Goal: Task Accomplishment & Management: Complete application form

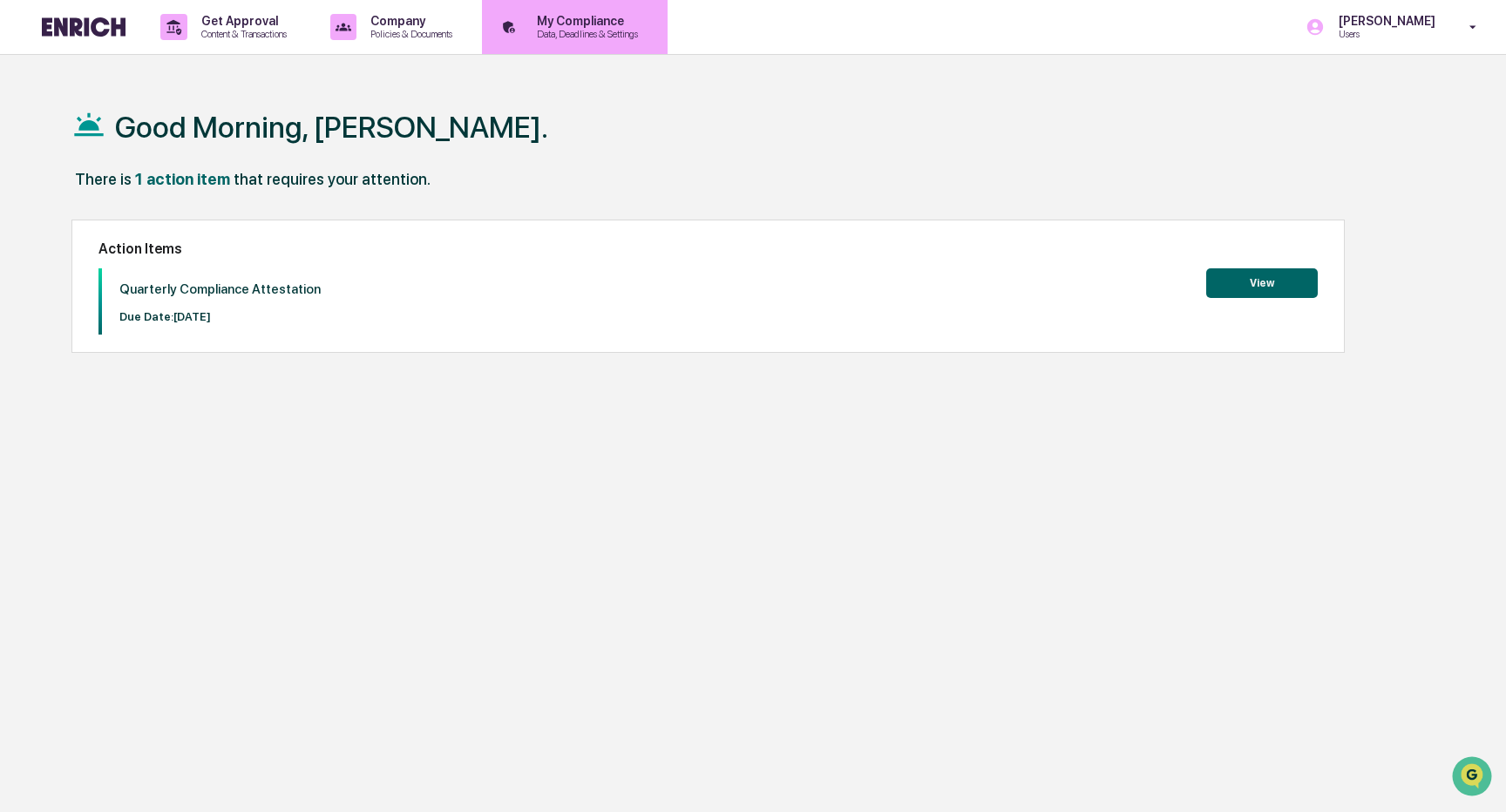
click at [608, 26] on p "My Compliance" at bounding box center [584, 20] width 123 height 14
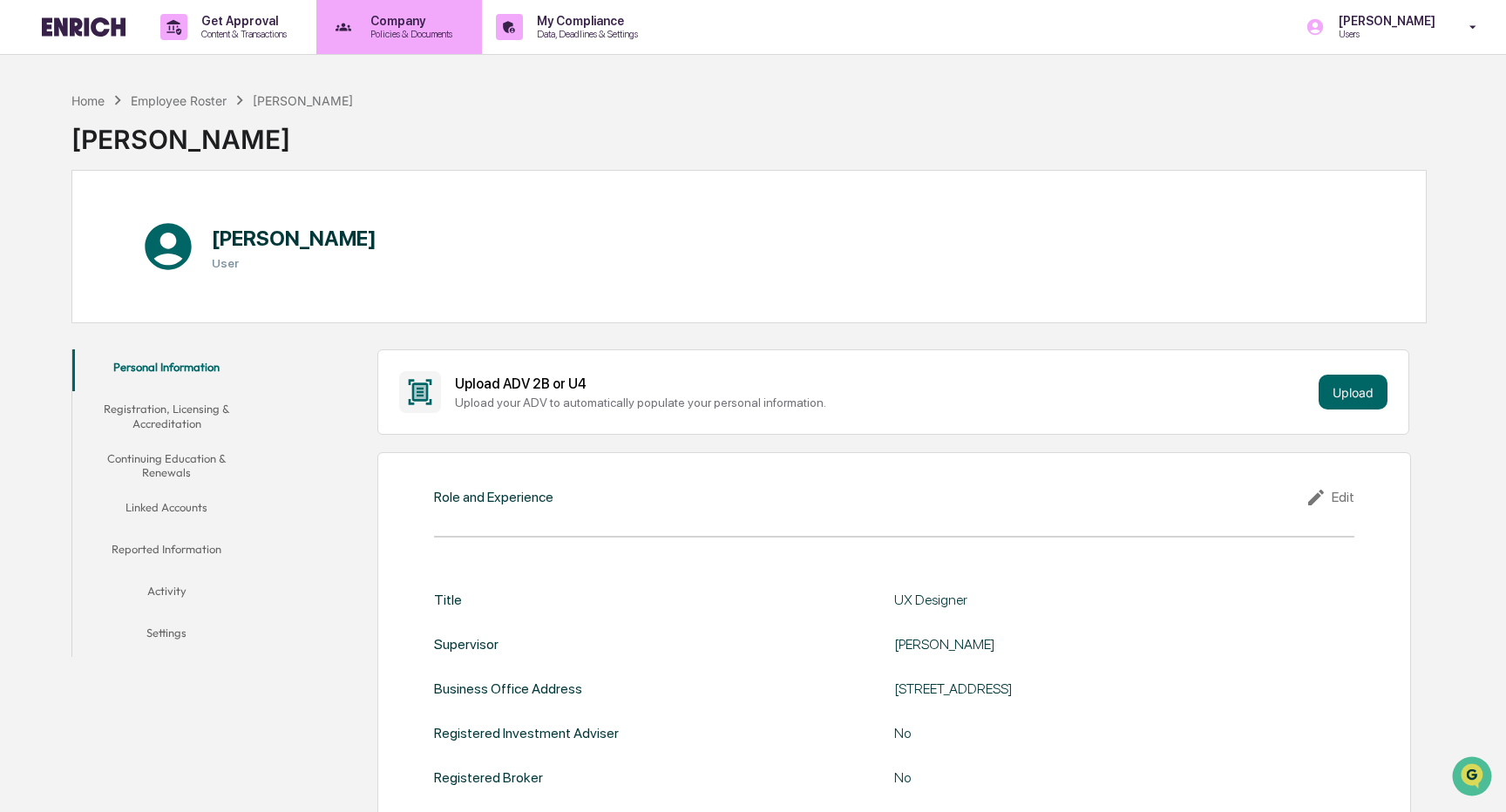
click at [391, 35] on p "Policies & Documents" at bounding box center [408, 34] width 104 height 12
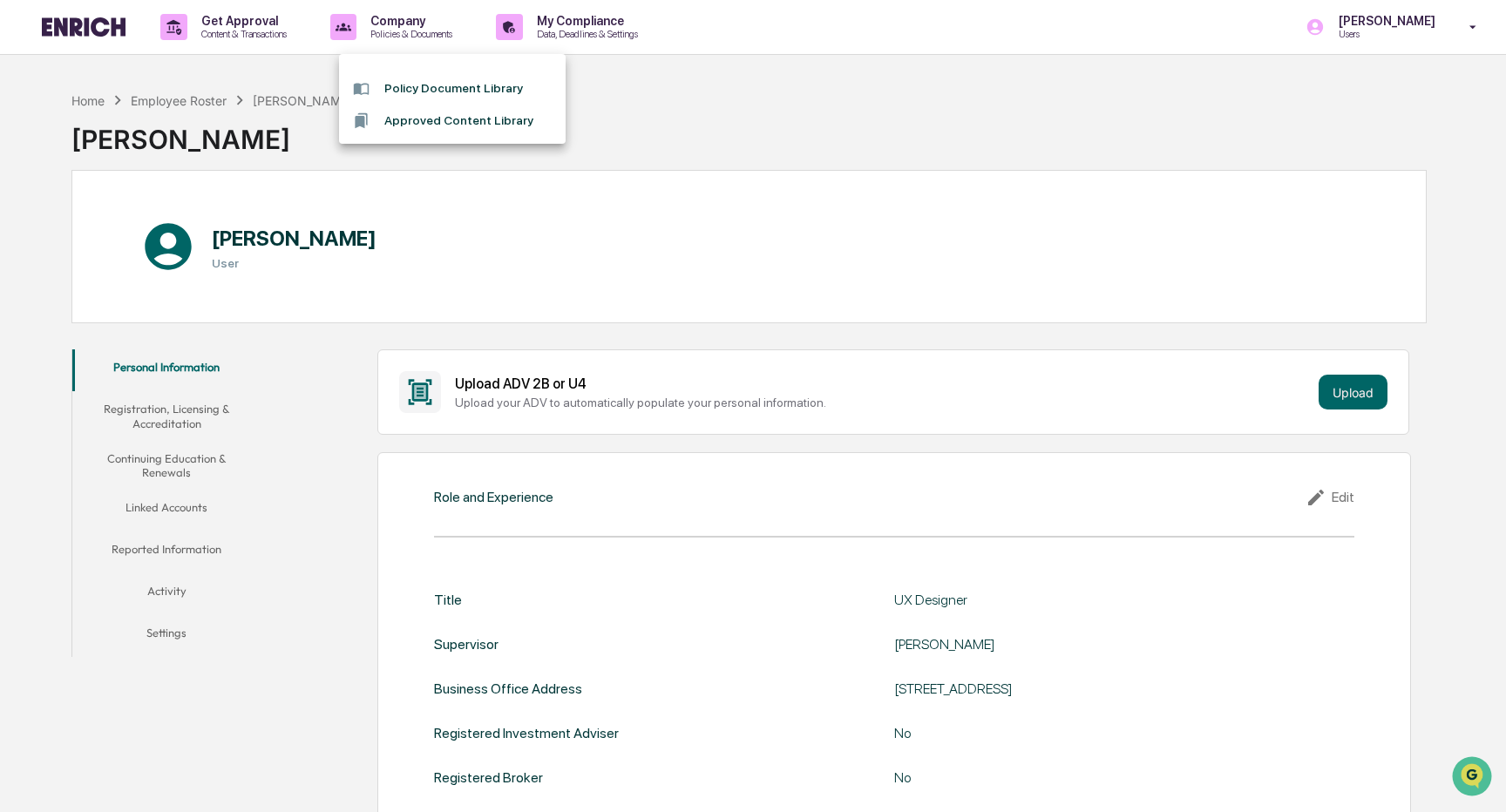
click at [411, 87] on li "Policy Document Library" at bounding box center [453, 89] width 227 height 33
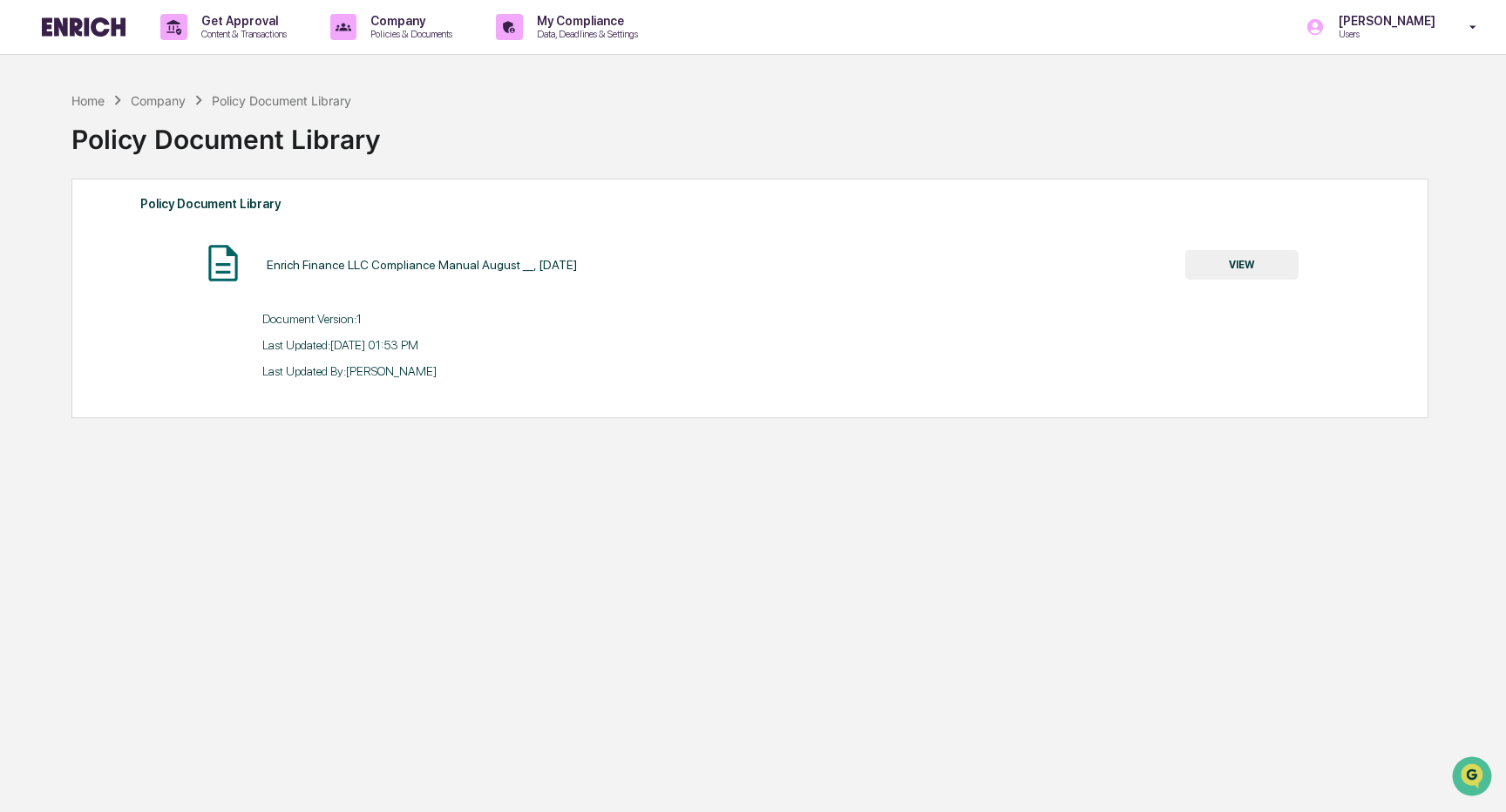
click at [1242, 260] on button "VIEW" at bounding box center [1242, 265] width 113 height 30
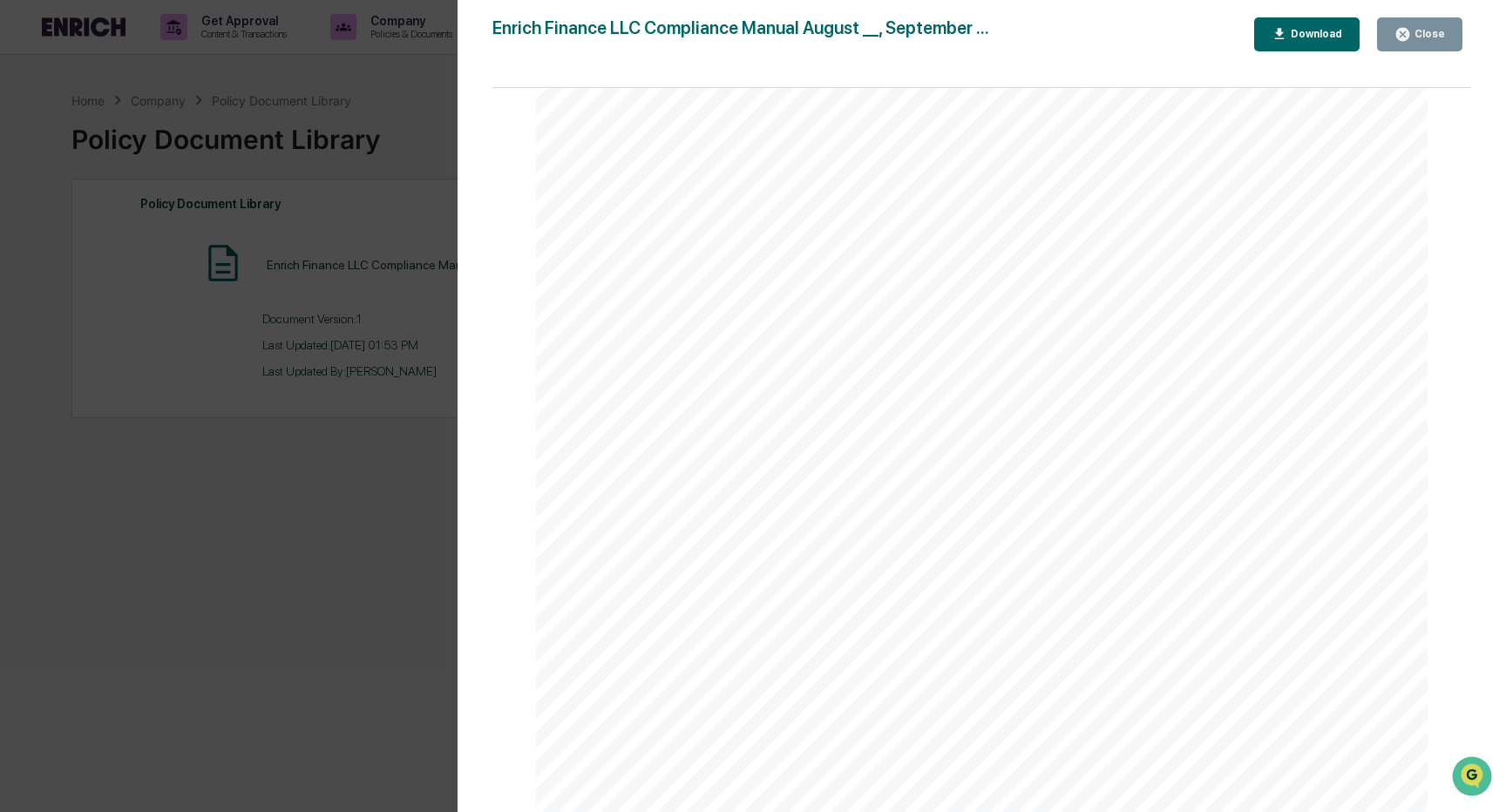
scroll to position [2770, 0]
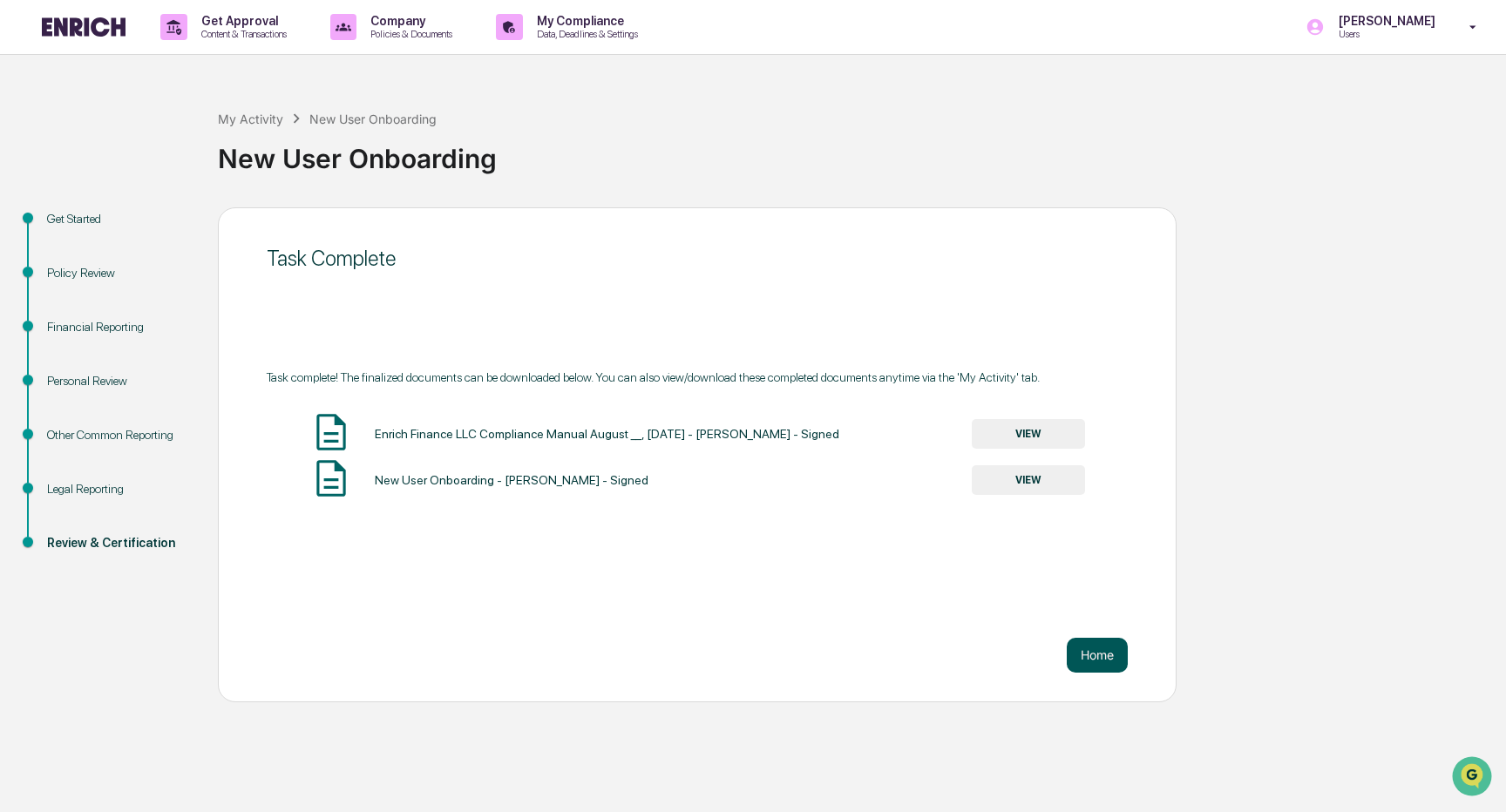
click at [1097, 655] on button "Home" at bounding box center [1097, 655] width 61 height 34
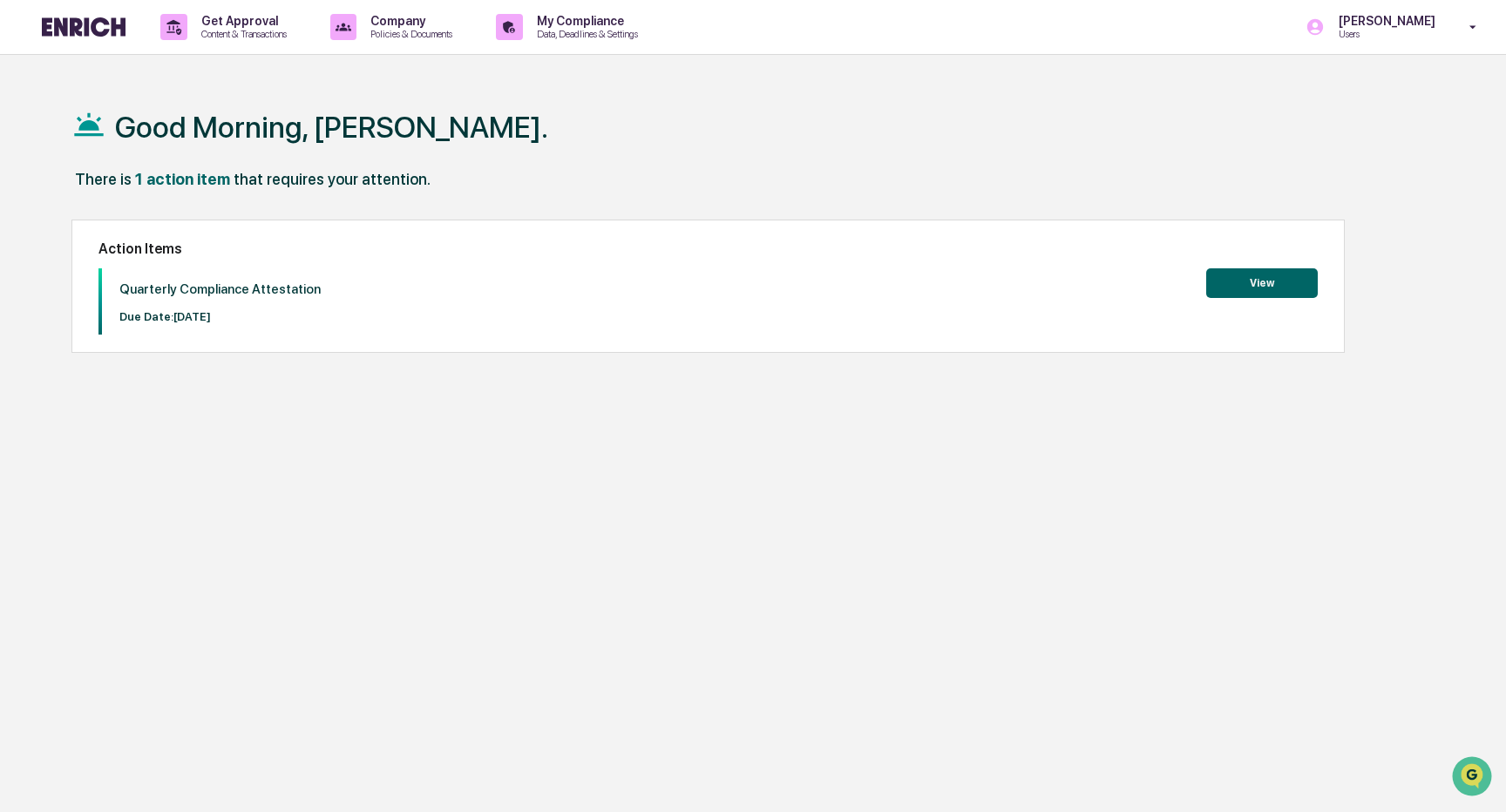
click at [1252, 292] on button "View" at bounding box center [1262, 283] width 112 height 30
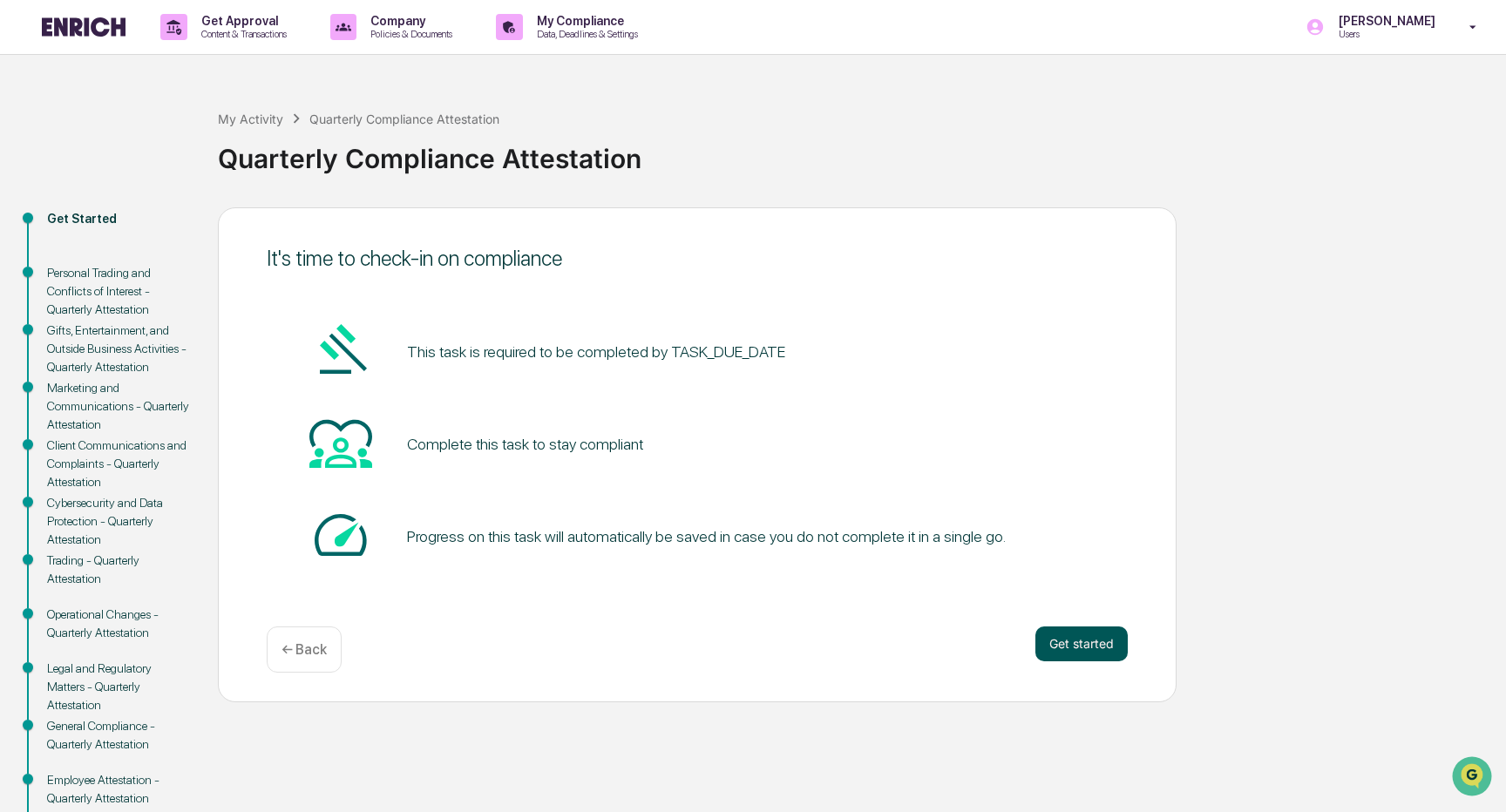
click at [1087, 646] on button "Get started" at bounding box center [1081, 644] width 93 height 34
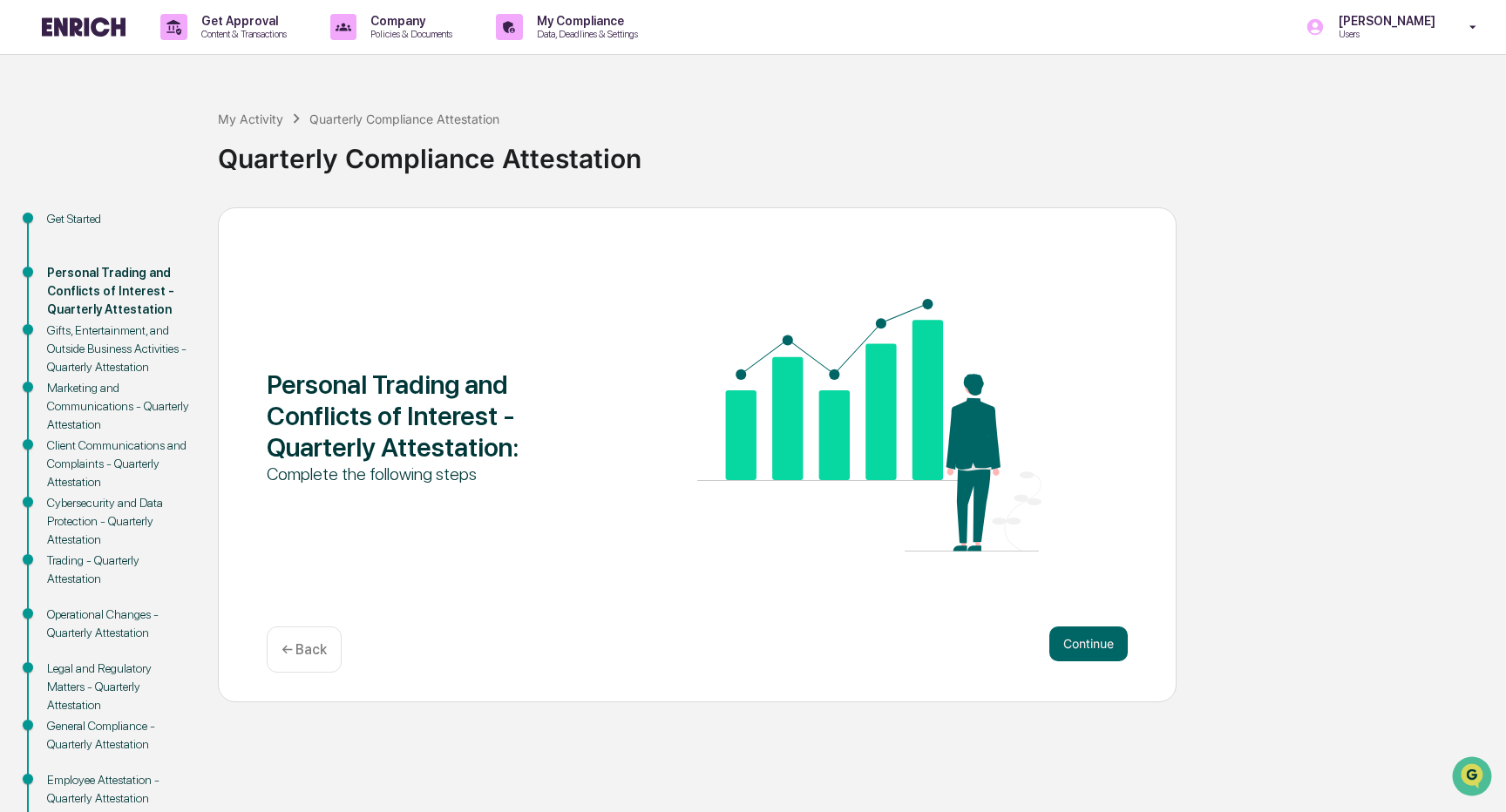
click at [1087, 646] on button "Continue" at bounding box center [1089, 644] width 78 height 34
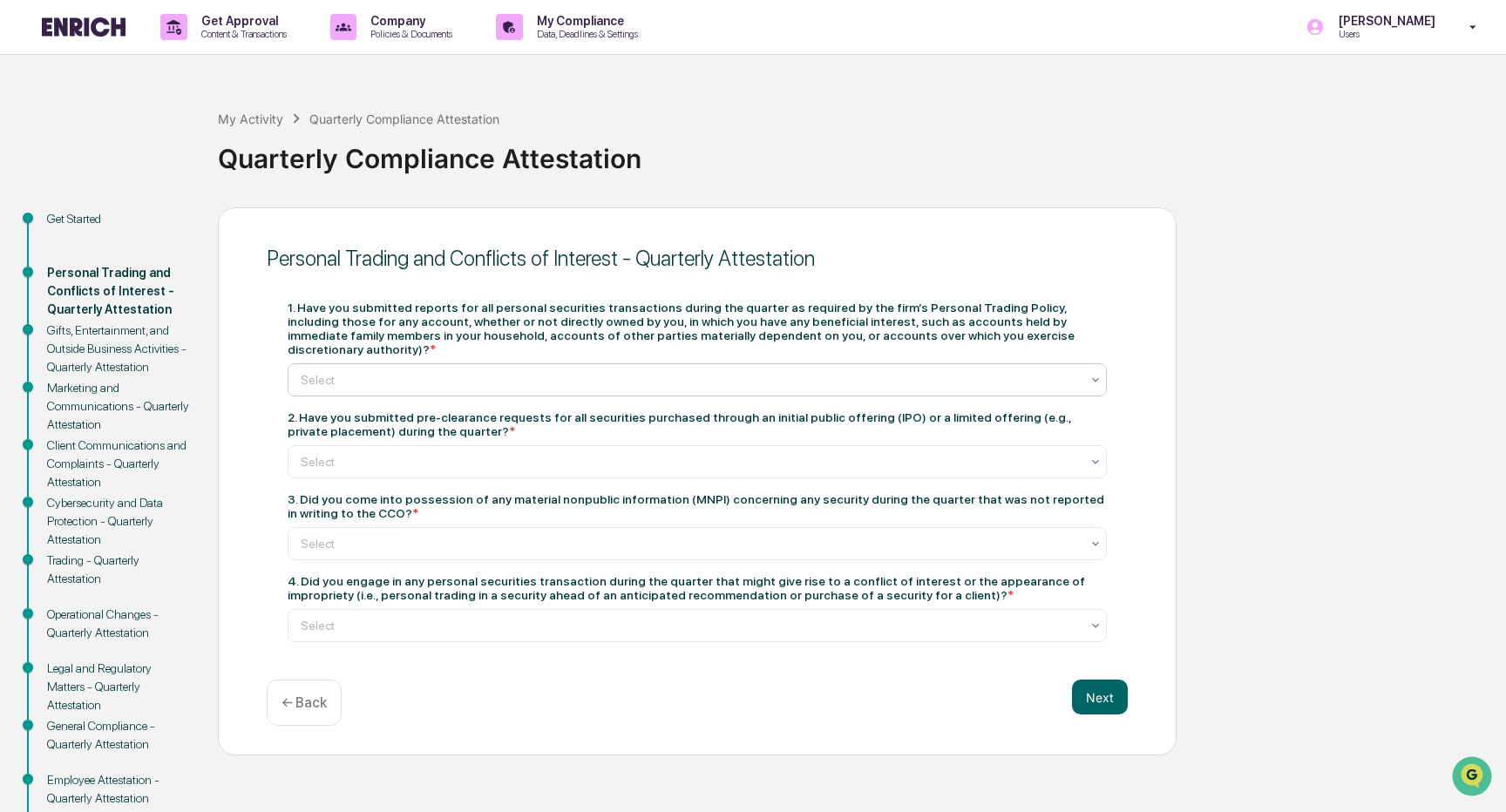
click at [496, 379] on div at bounding box center [689, 379] width 779 height 17
click at [487, 416] on div "Yes" at bounding box center [697, 424] width 817 height 34
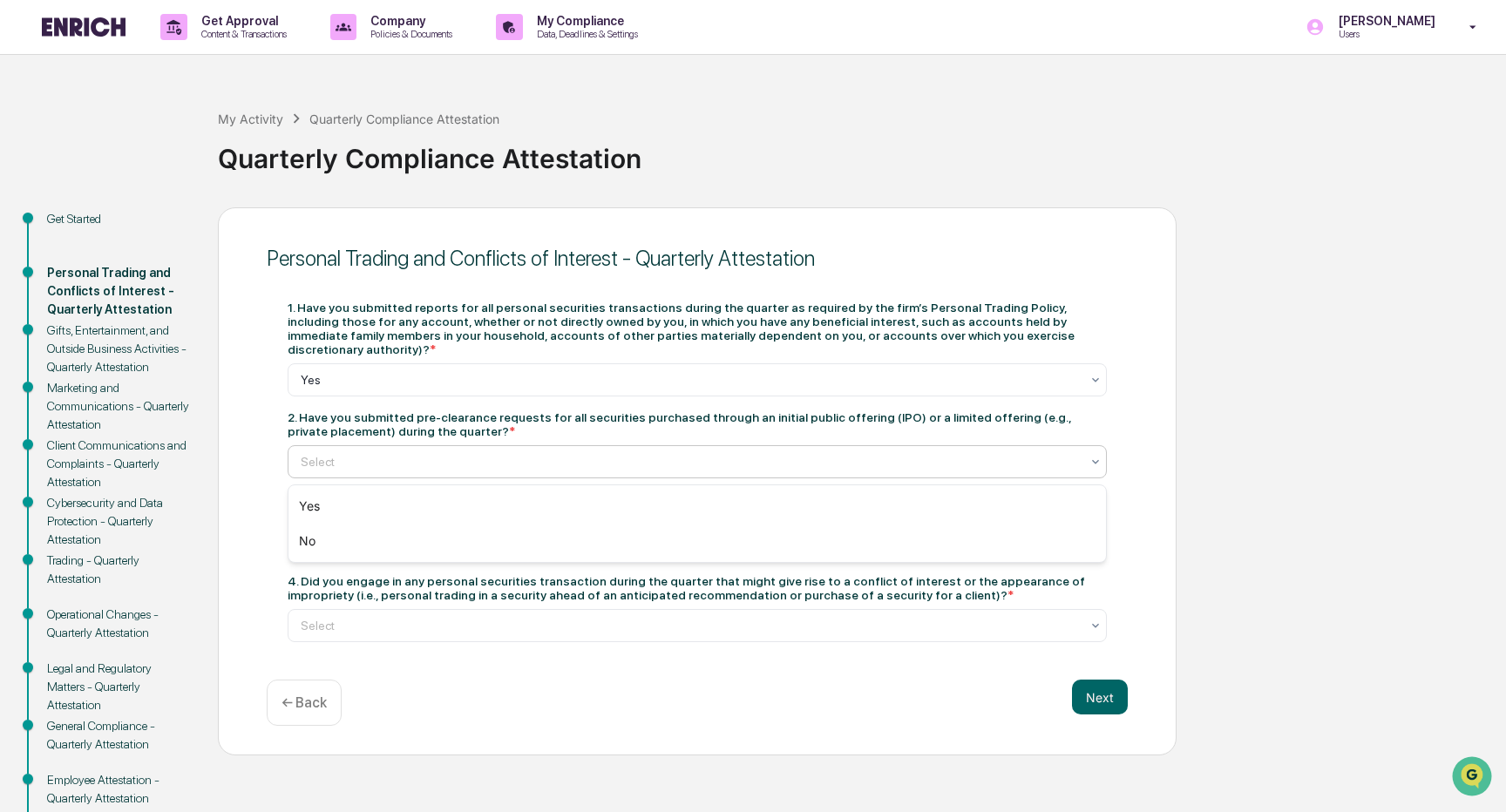
click at [533, 465] on div at bounding box center [689, 462] width 779 height 17
click at [513, 539] on div "No" at bounding box center [697, 541] width 817 height 34
click at [584, 465] on div at bounding box center [689, 462] width 779 height 17
click at [582, 476] on div "No" at bounding box center [697, 462] width 819 height 34
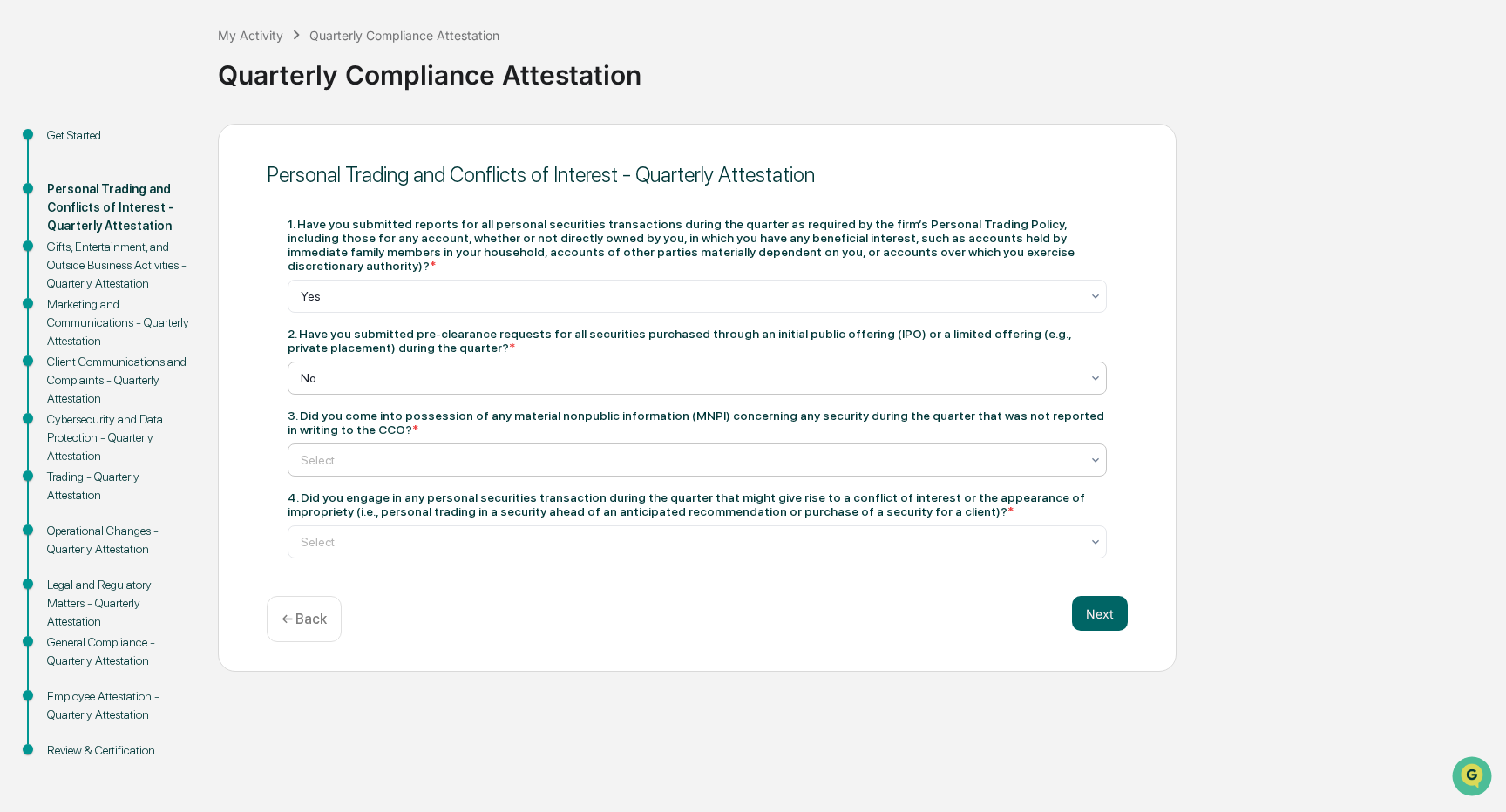
scroll to position [102, 0]
click at [641, 452] on div at bounding box center [689, 460] width 779 height 17
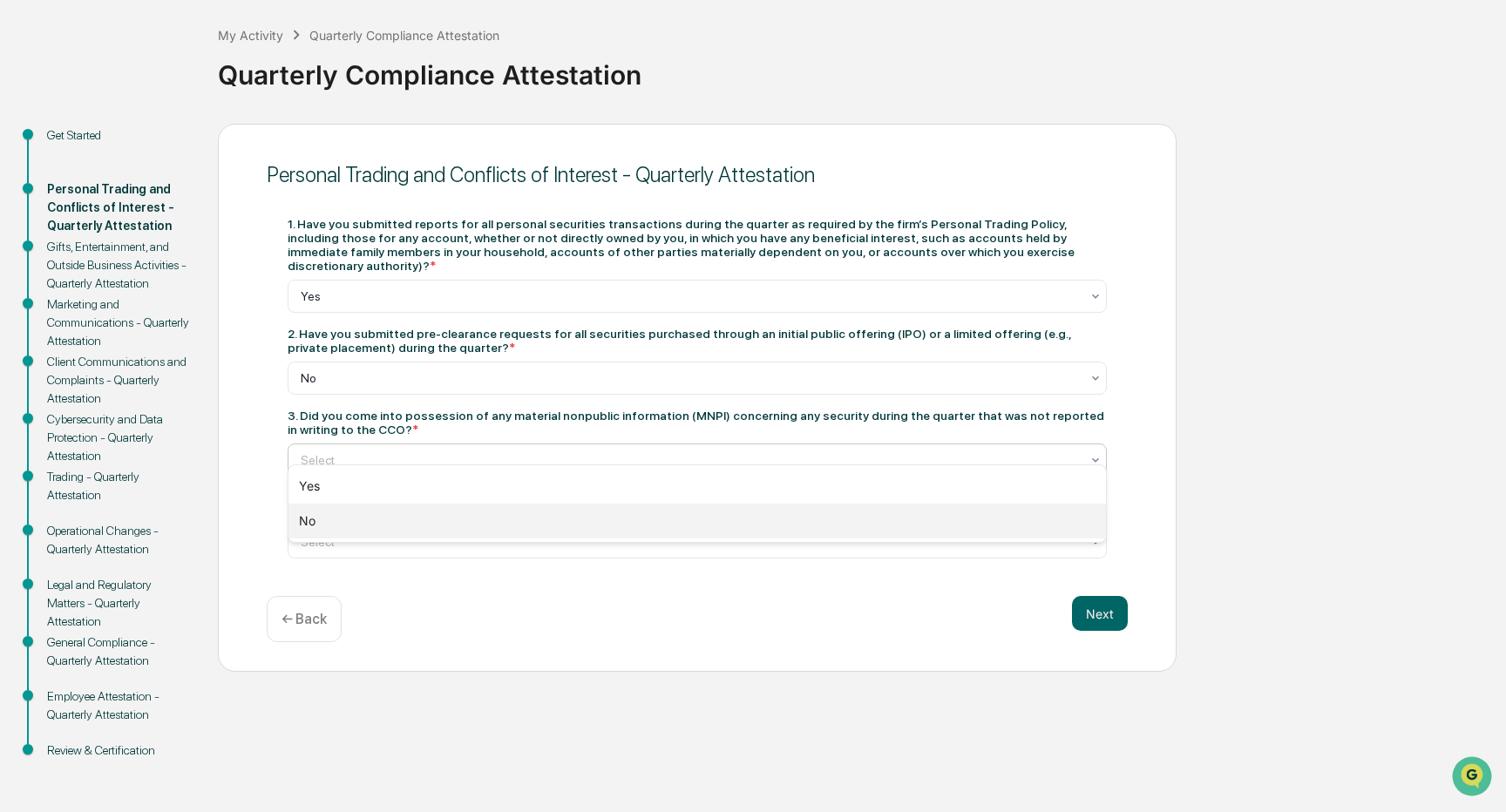
click at [615, 523] on div "No" at bounding box center [697, 521] width 817 height 34
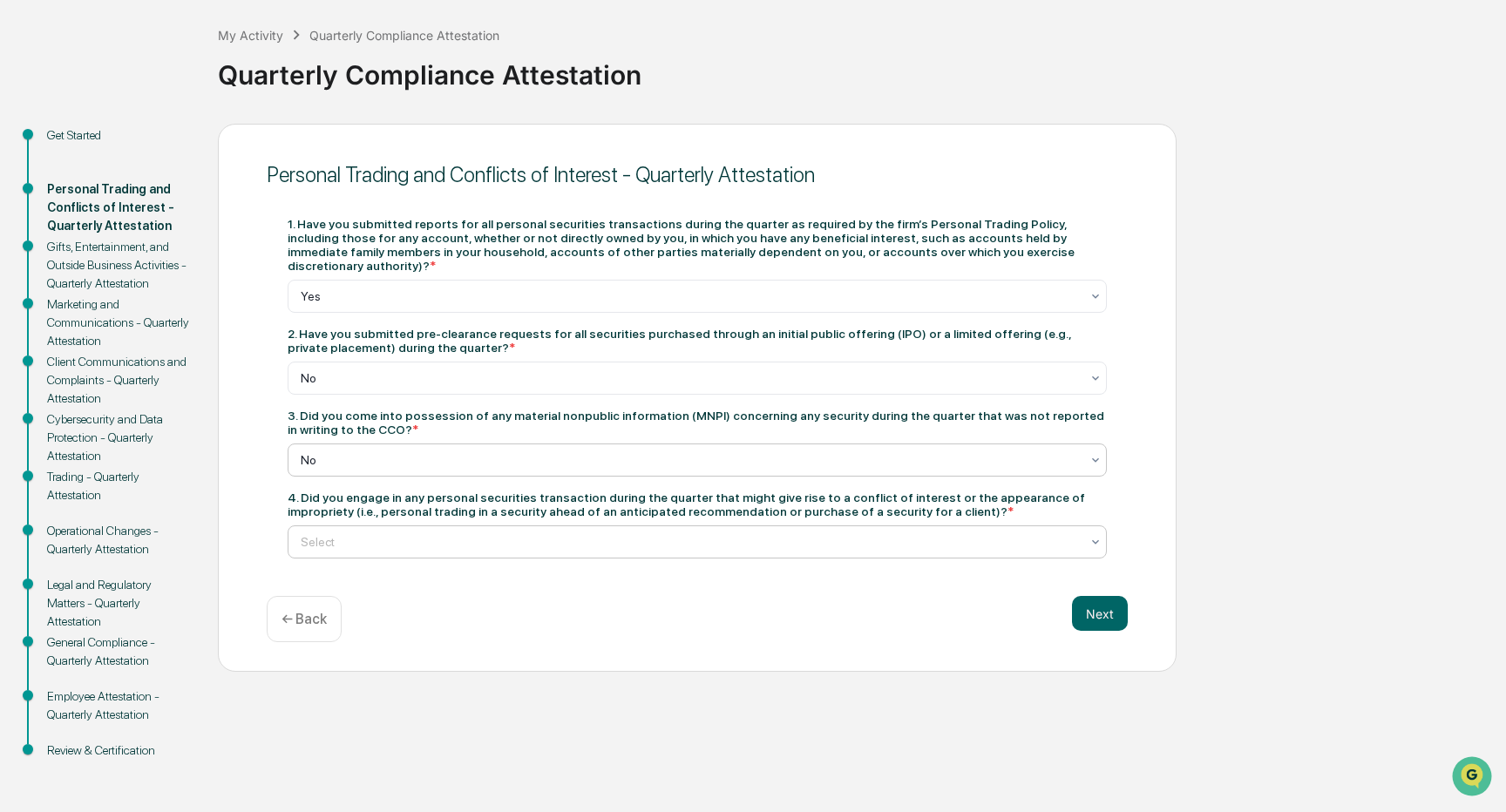
click at [616, 530] on div "Select" at bounding box center [690, 542] width 797 height 24
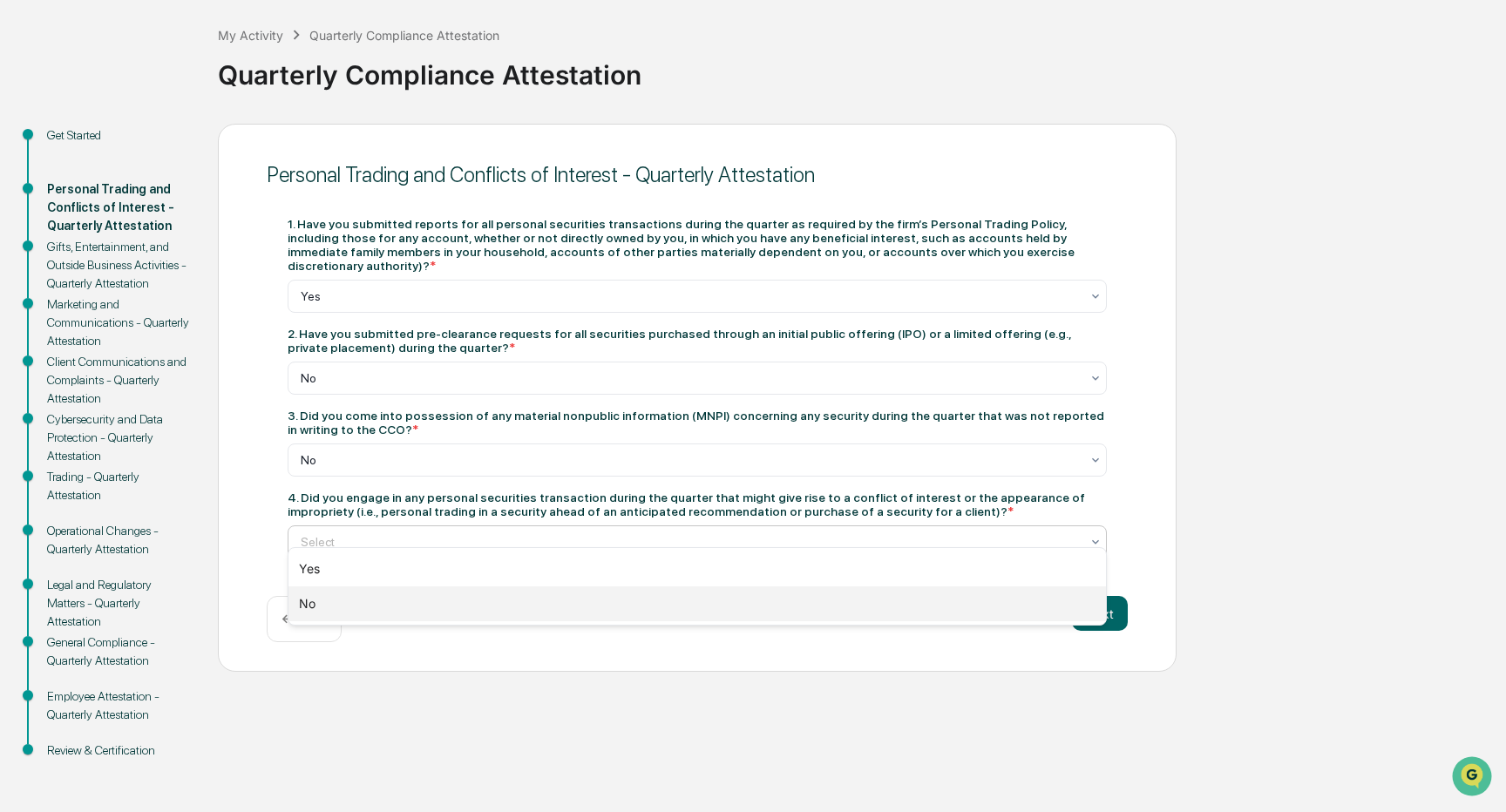
click at [598, 602] on div "No" at bounding box center [697, 604] width 817 height 34
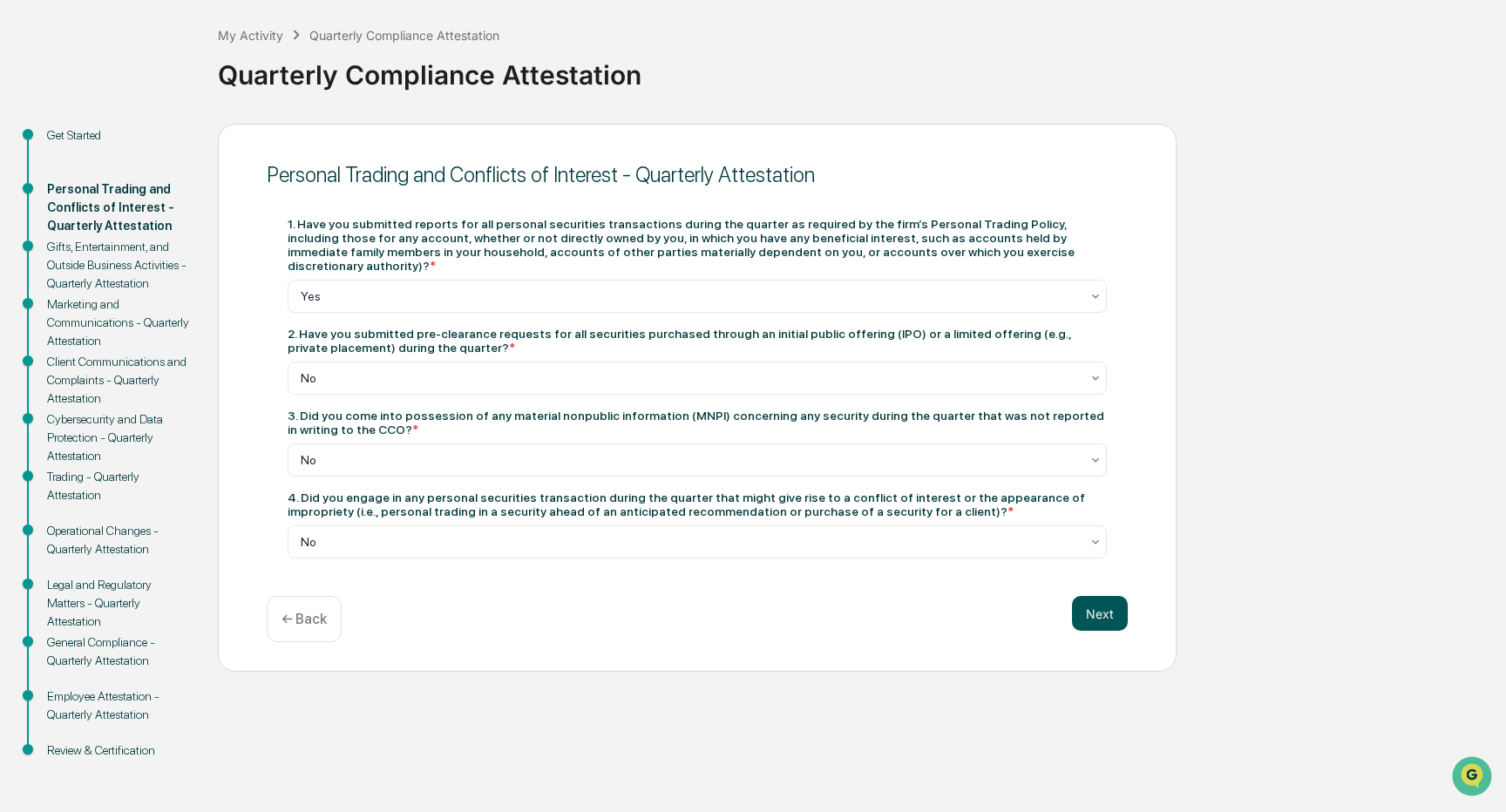
click at [1100, 599] on button "Next" at bounding box center [1100, 613] width 55 height 34
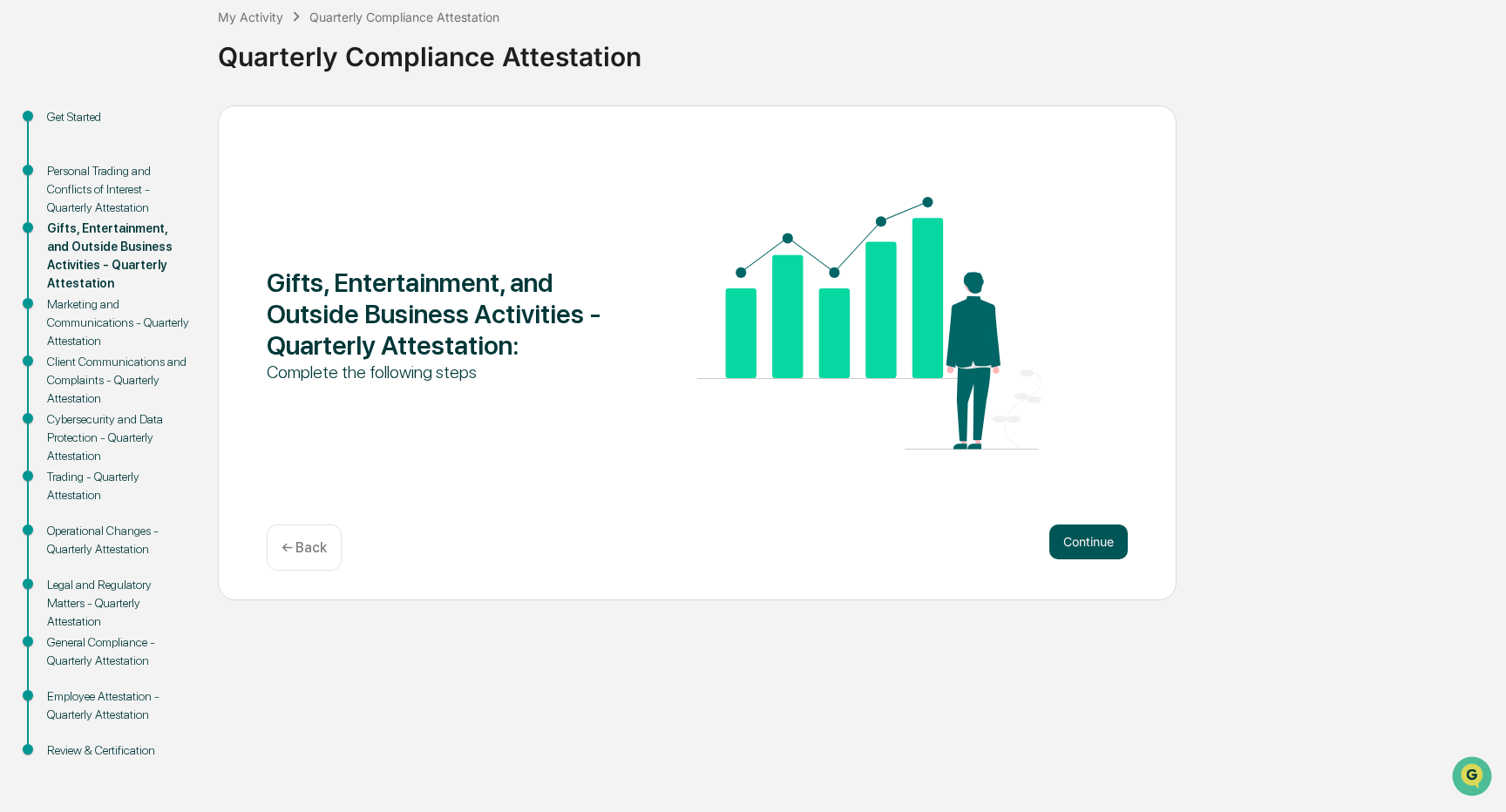
click at [1083, 540] on button "Continue" at bounding box center [1089, 542] width 78 height 34
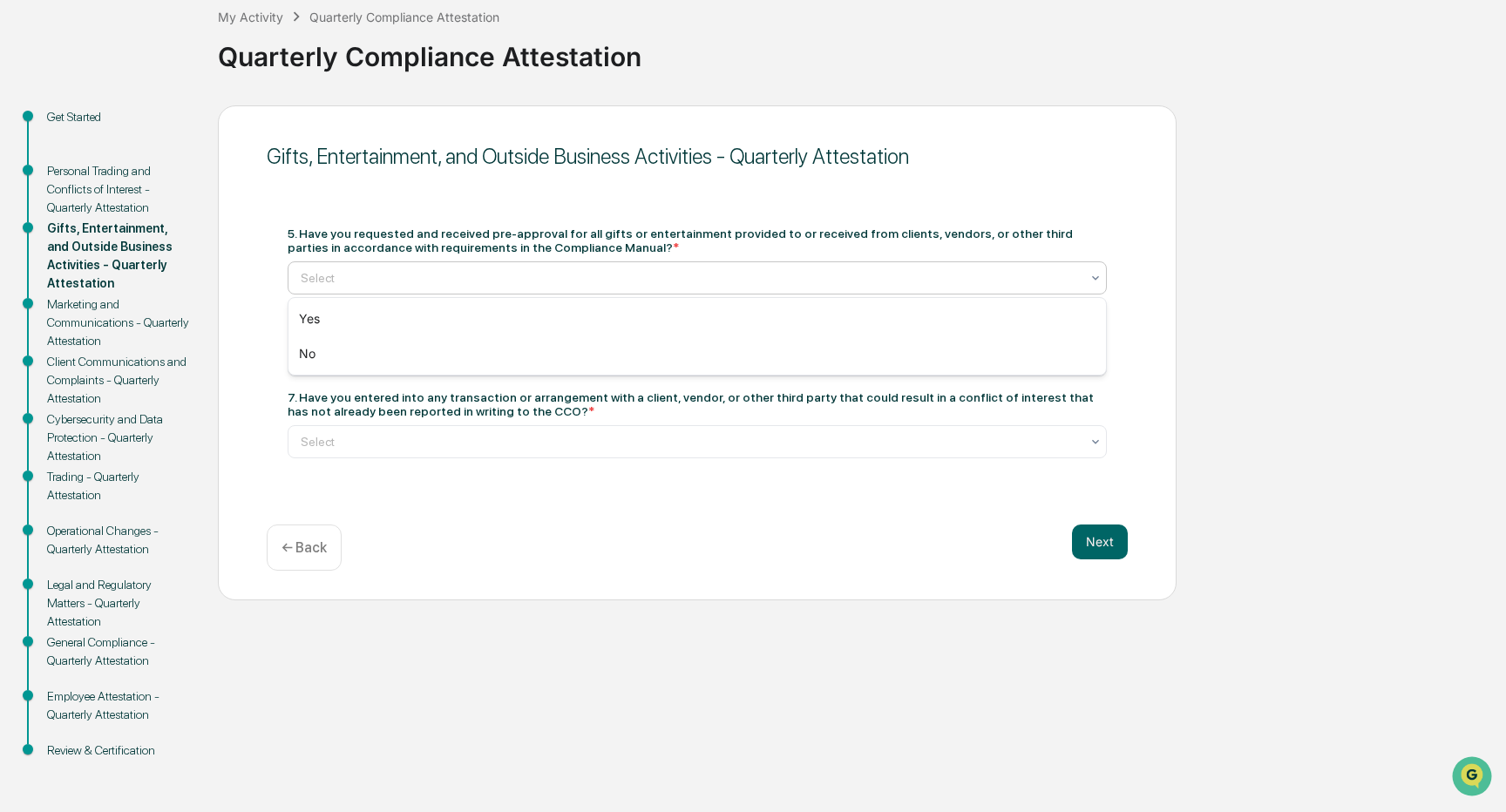
click at [465, 275] on div at bounding box center [689, 278] width 779 height 17
click at [458, 314] on div "Yes" at bounding box center [697, 318] width 817 height 34
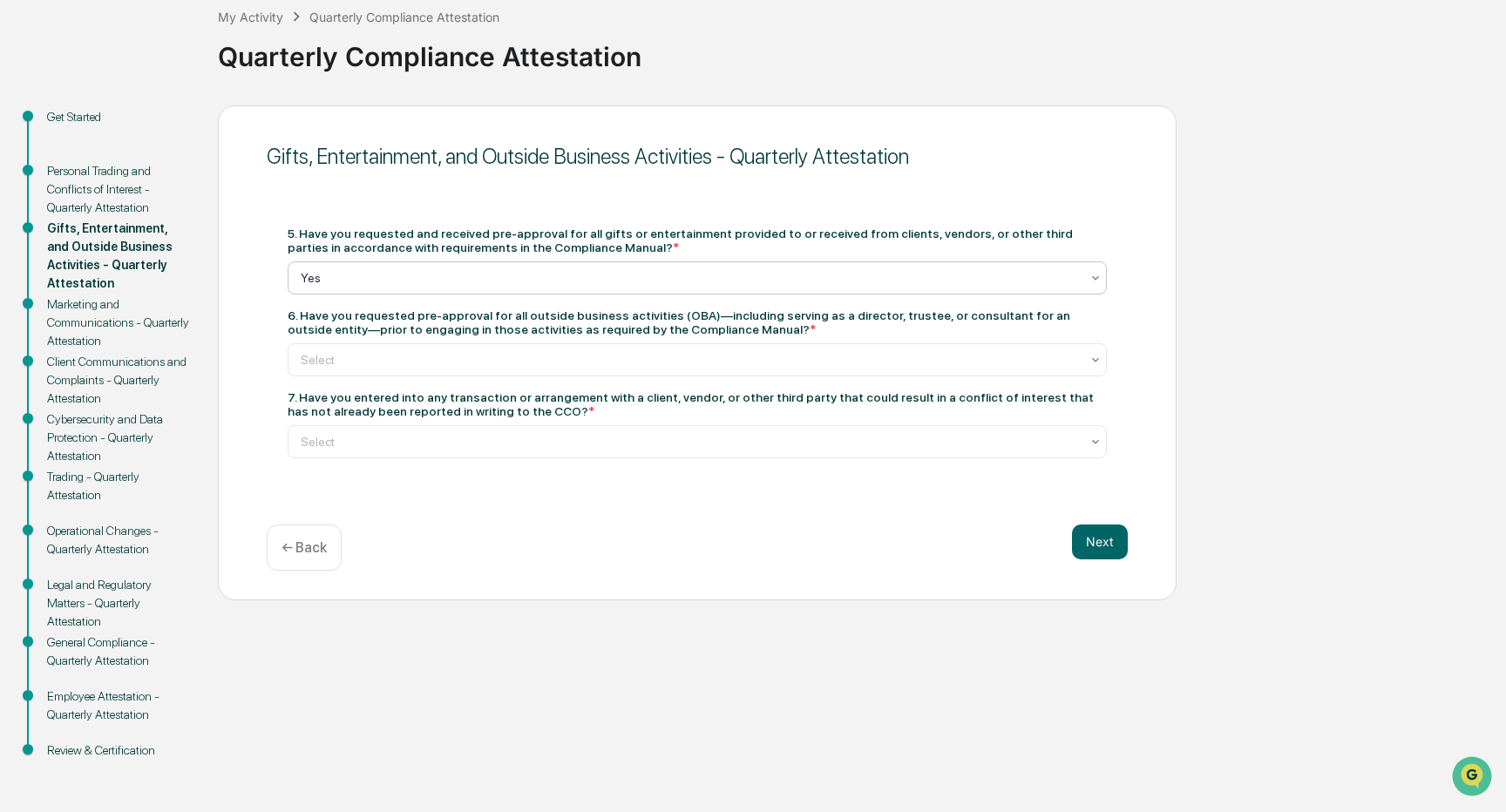
click at [303, 559] on div "← Back" at bounding box center [304, 547] width 75 height 46
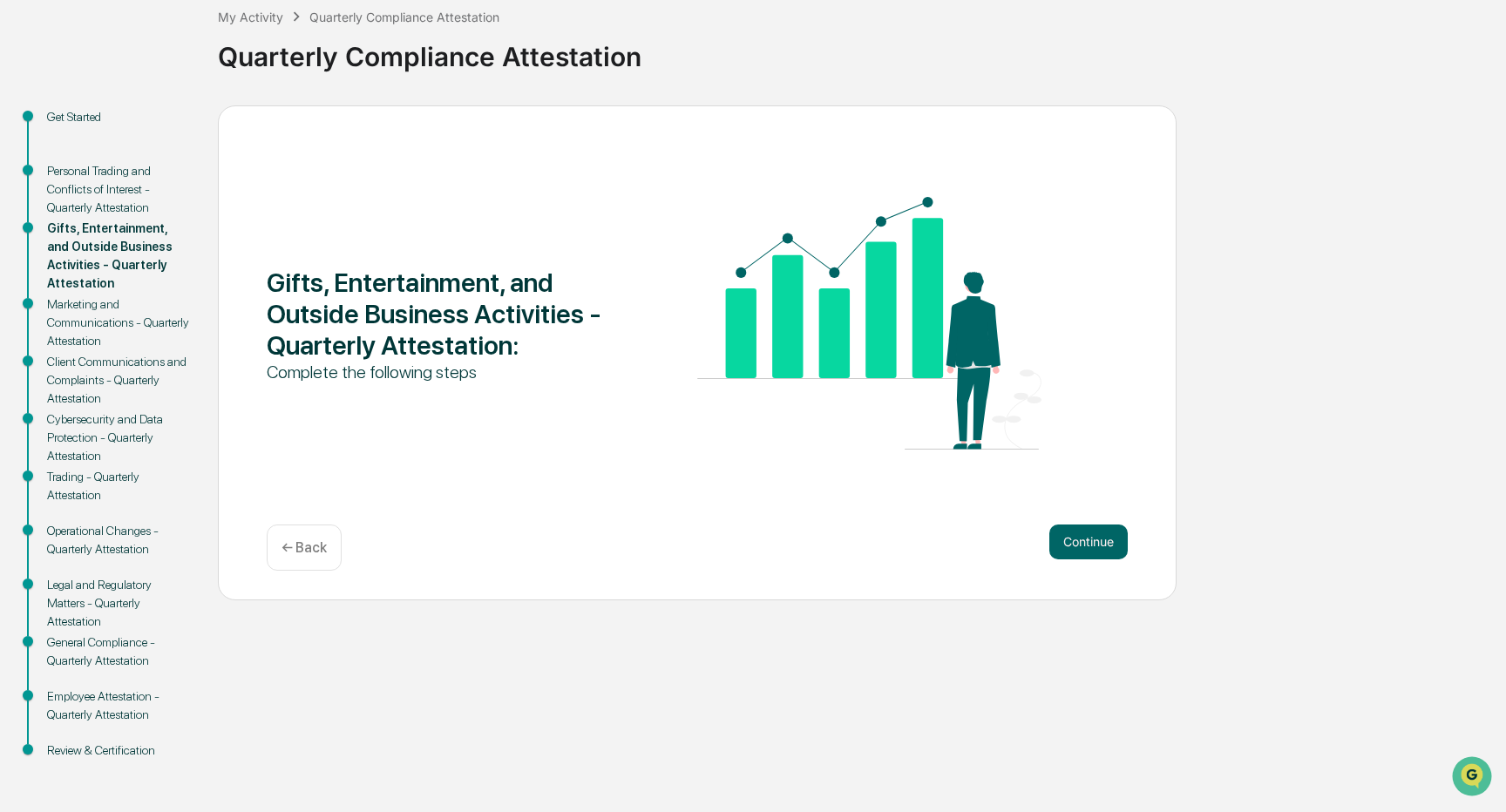
click at [311, 543] on p "← Back" at bounding box center [304, 548] width 45 height 16
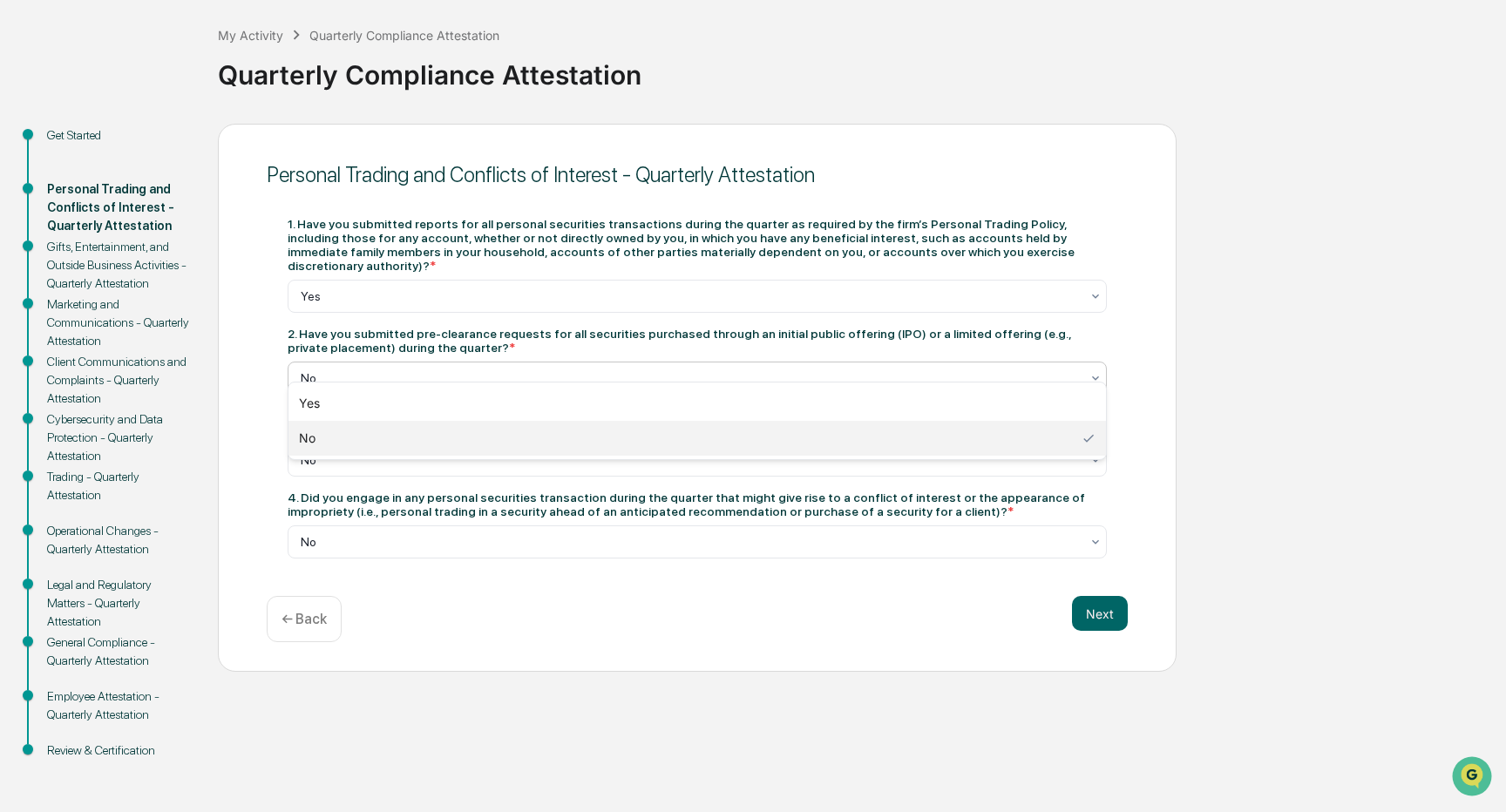
click at [505, 370] on div "No" at bounding box center [690, 378] width 797 height 24
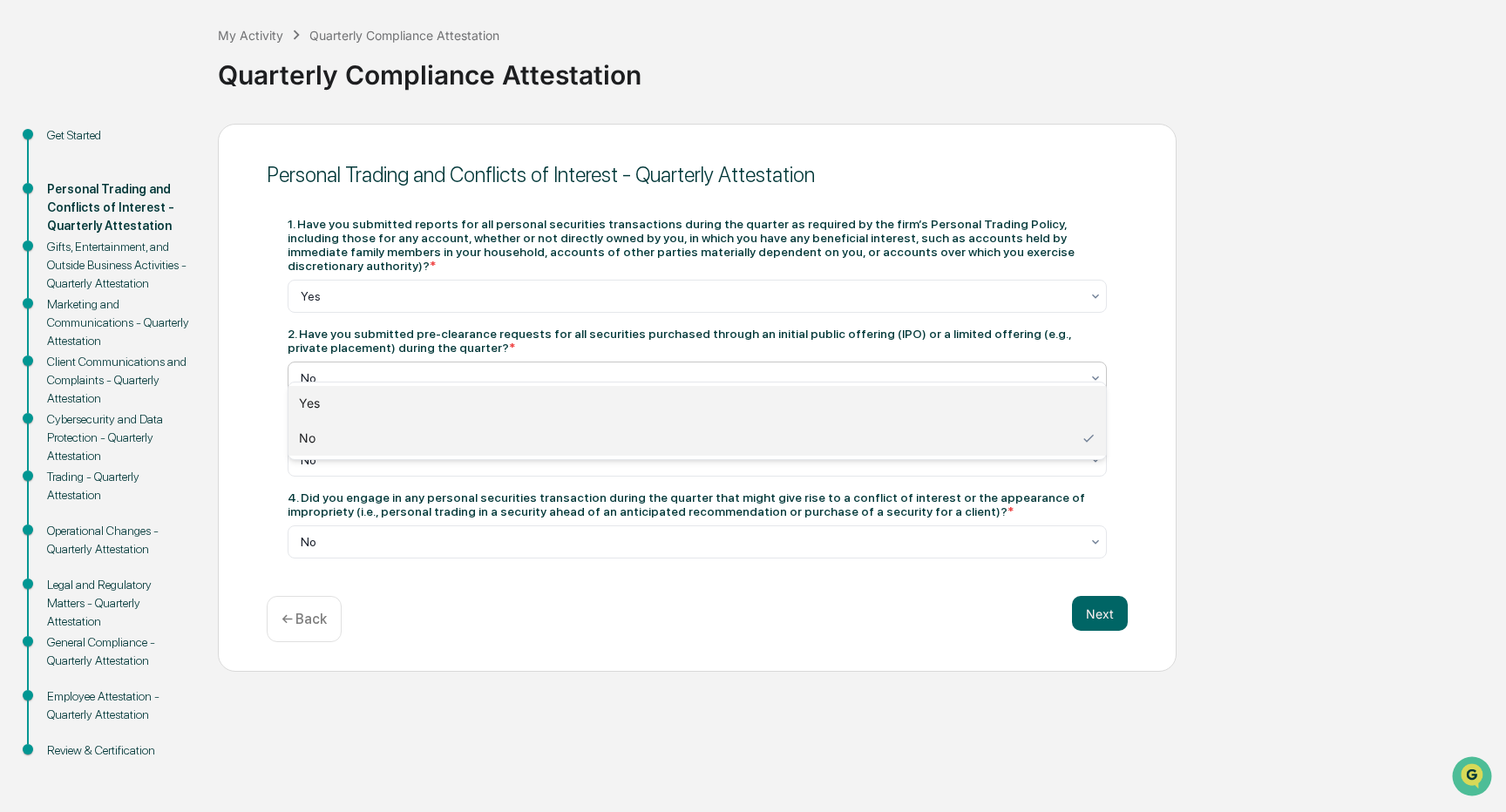
click at [496, 406] on div "Yes" at bounding box center [697, 404] width 817 height 34
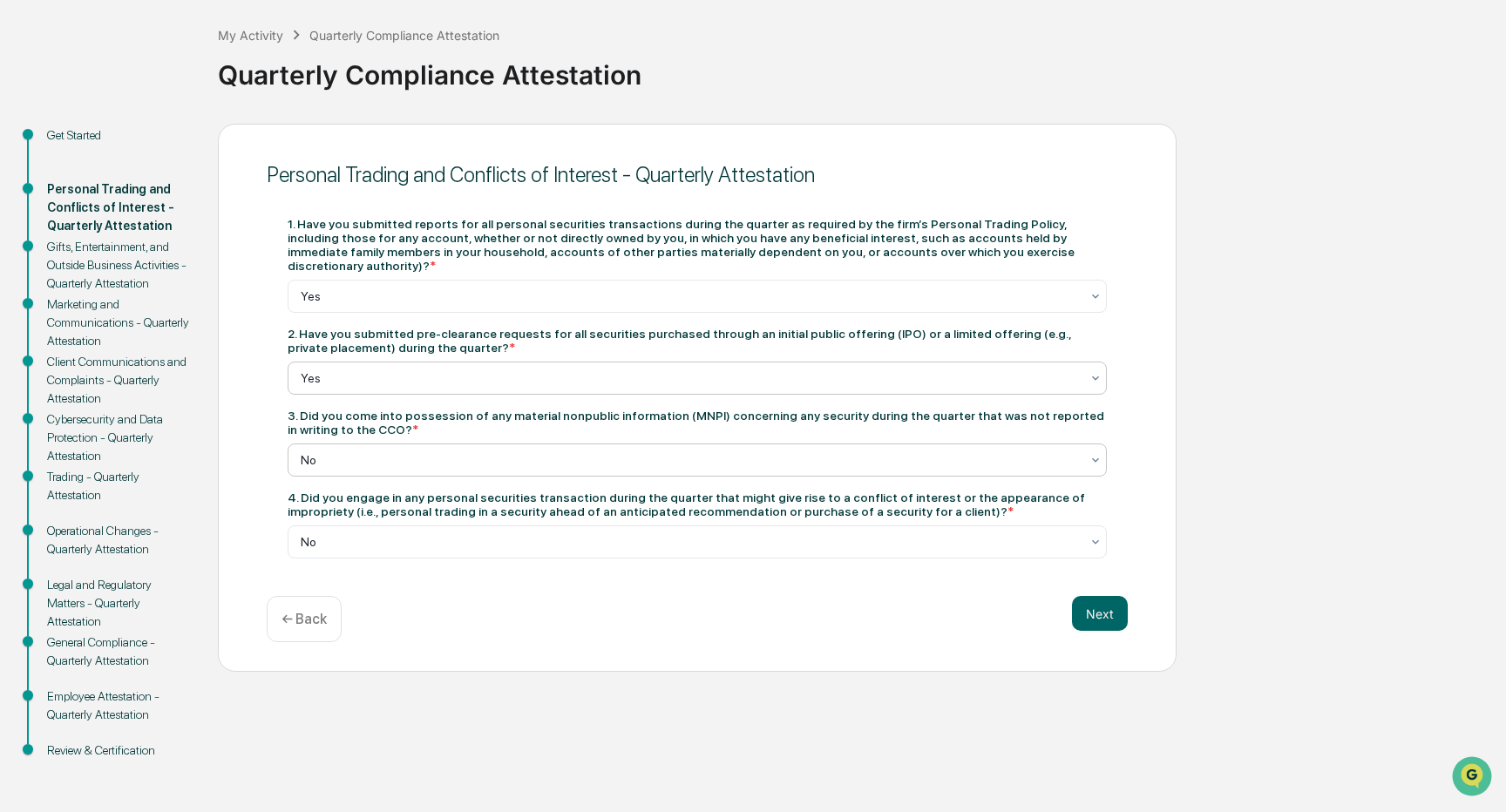
click at [480, 459] on div "No" at bounding box center [697, 460] width 819 height 34
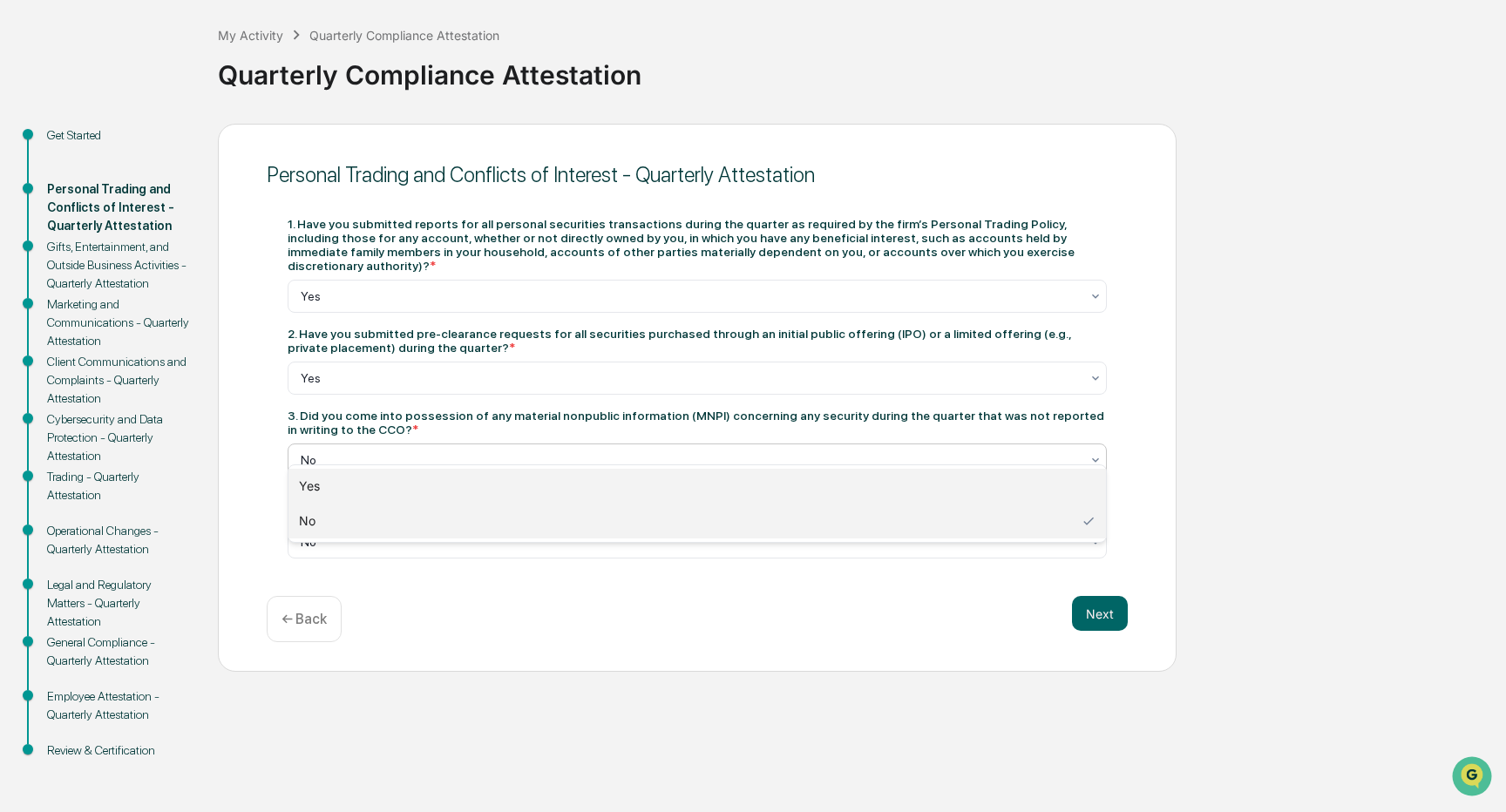
click at [471, 498] on div "Yes" at bounding box center [697, 486] width 817 height 34
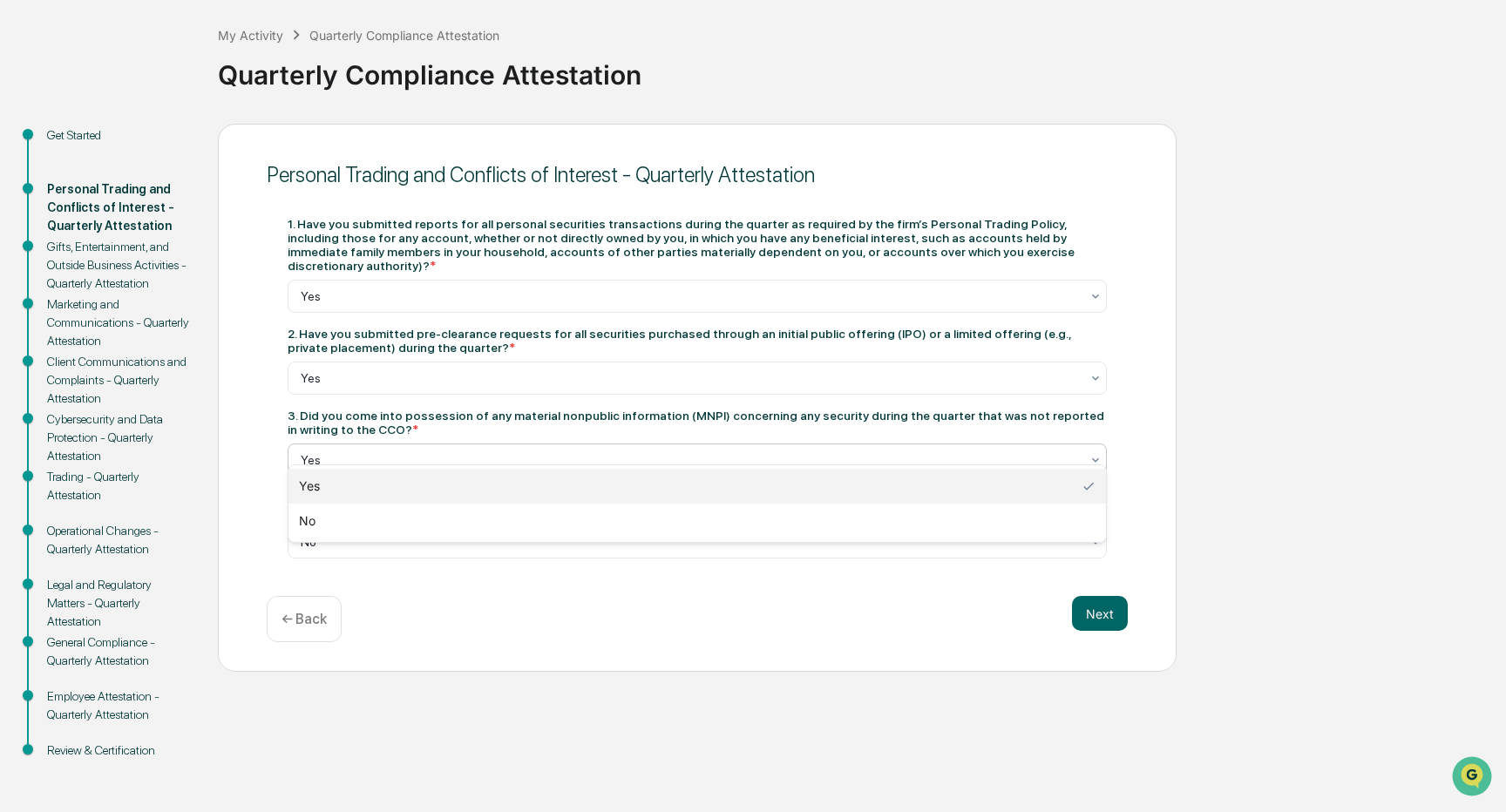
click at [467, 452] on div at bounding box center [689, 460] width 779 height 17
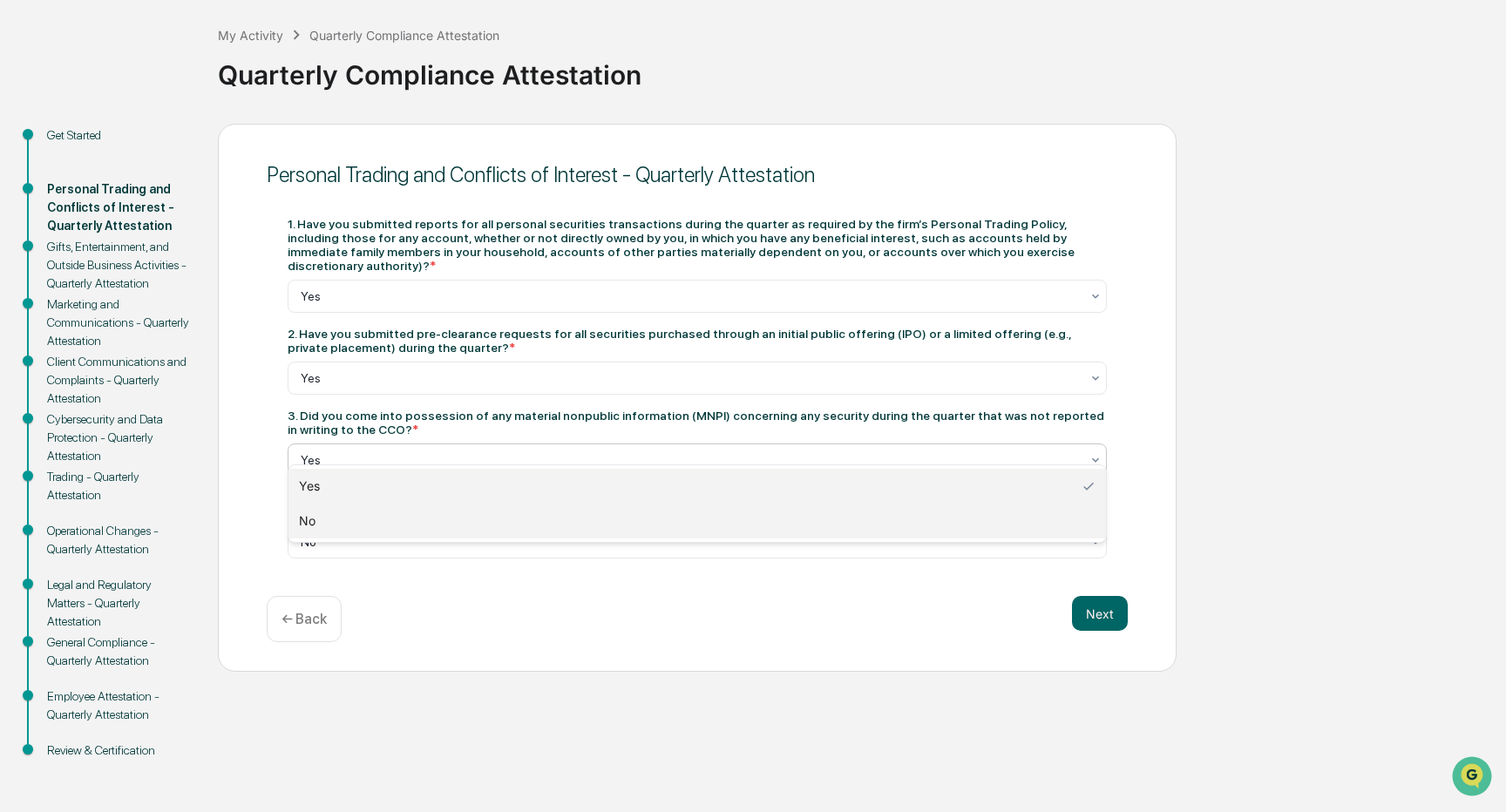
click at [448, 533] on div "No" at bounding box center [697, 521] width 817 height 34
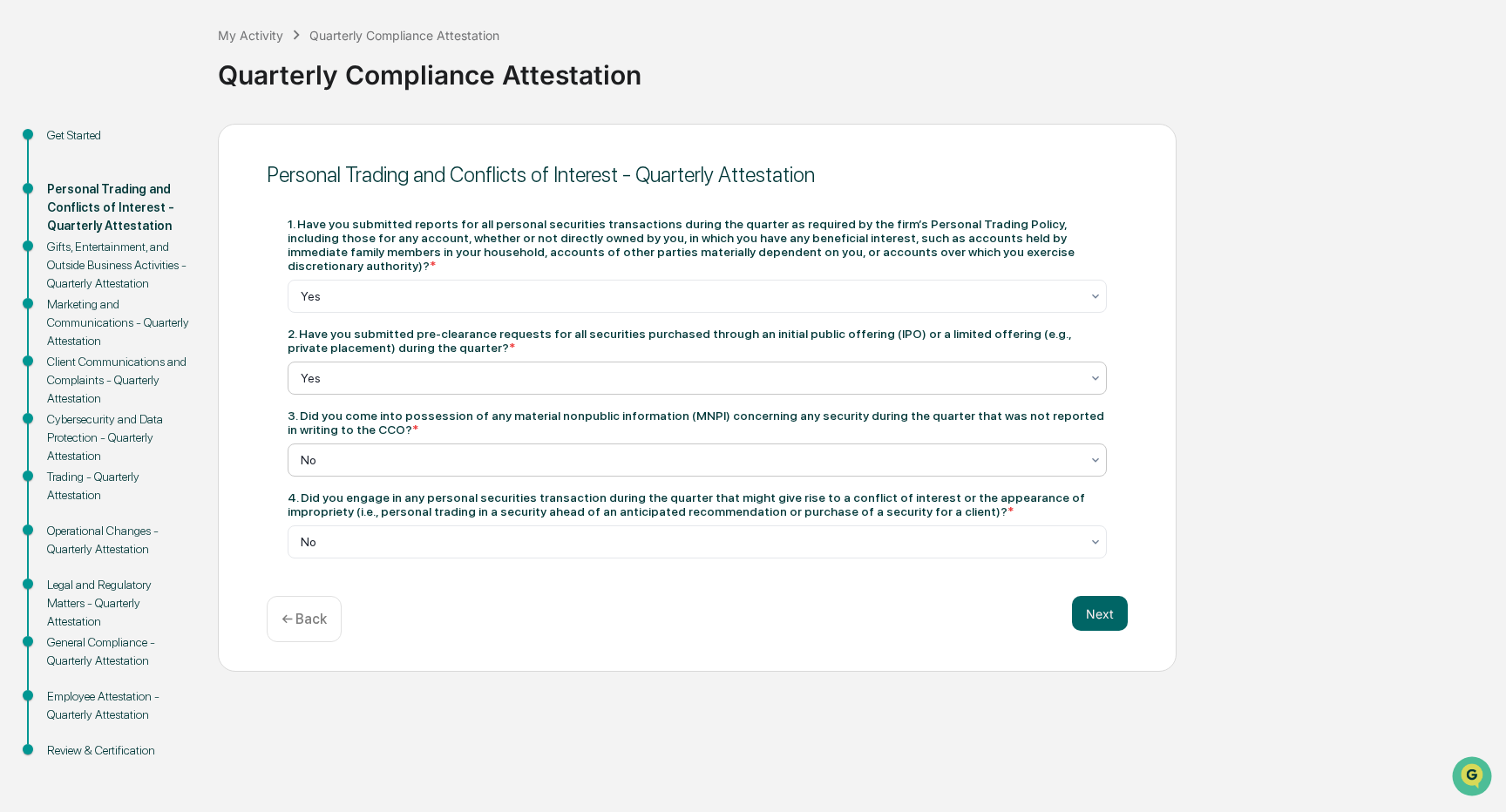
click at [453, 369] on div at bounding box center [689, 377] width 779 height 17
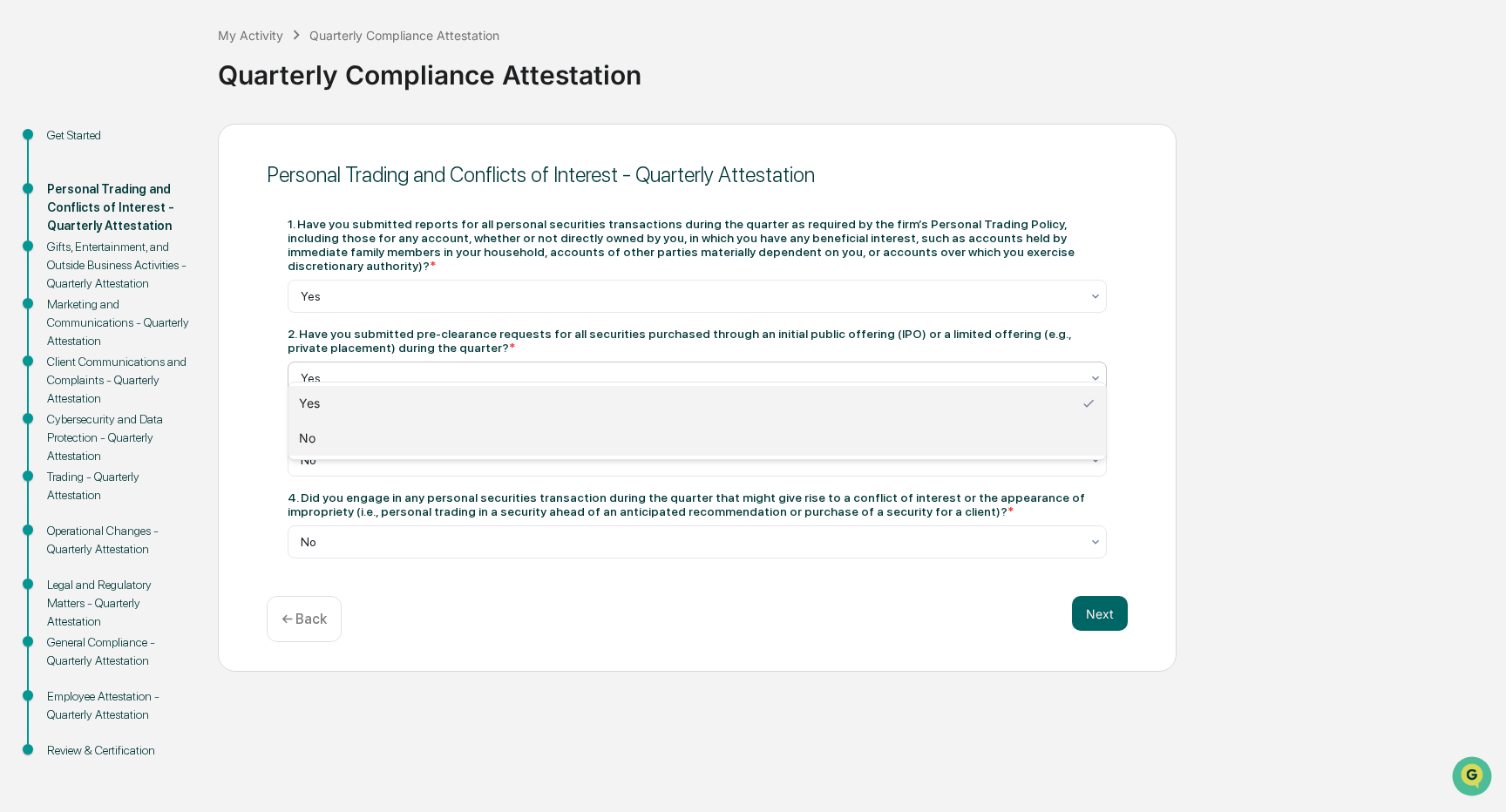
click at [443, 441] on div "No" at bounding box center [697, 438] width 817 height 34
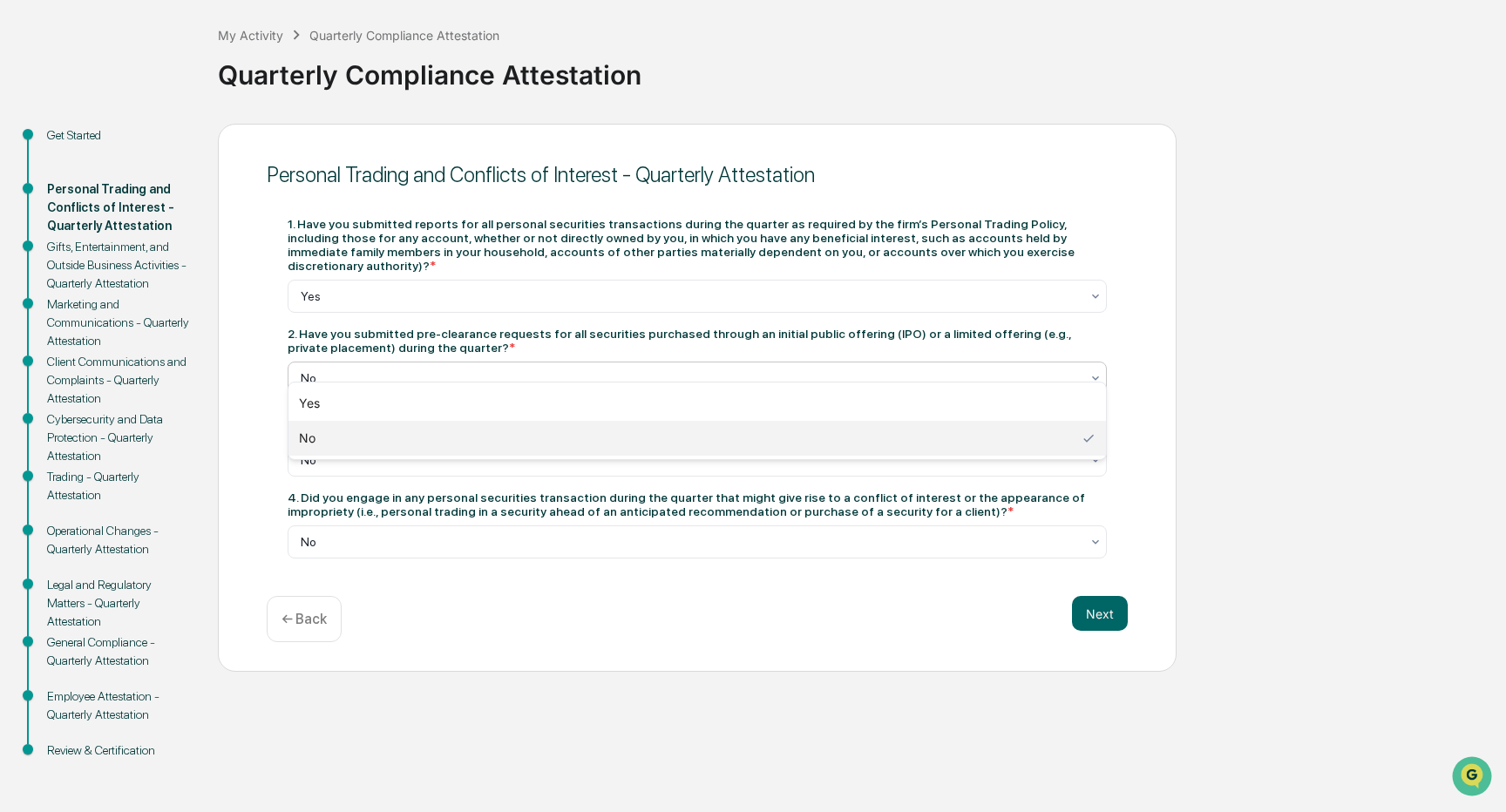
click at [477, 369] on div at bounding box center [689, 377] width 779 height 17
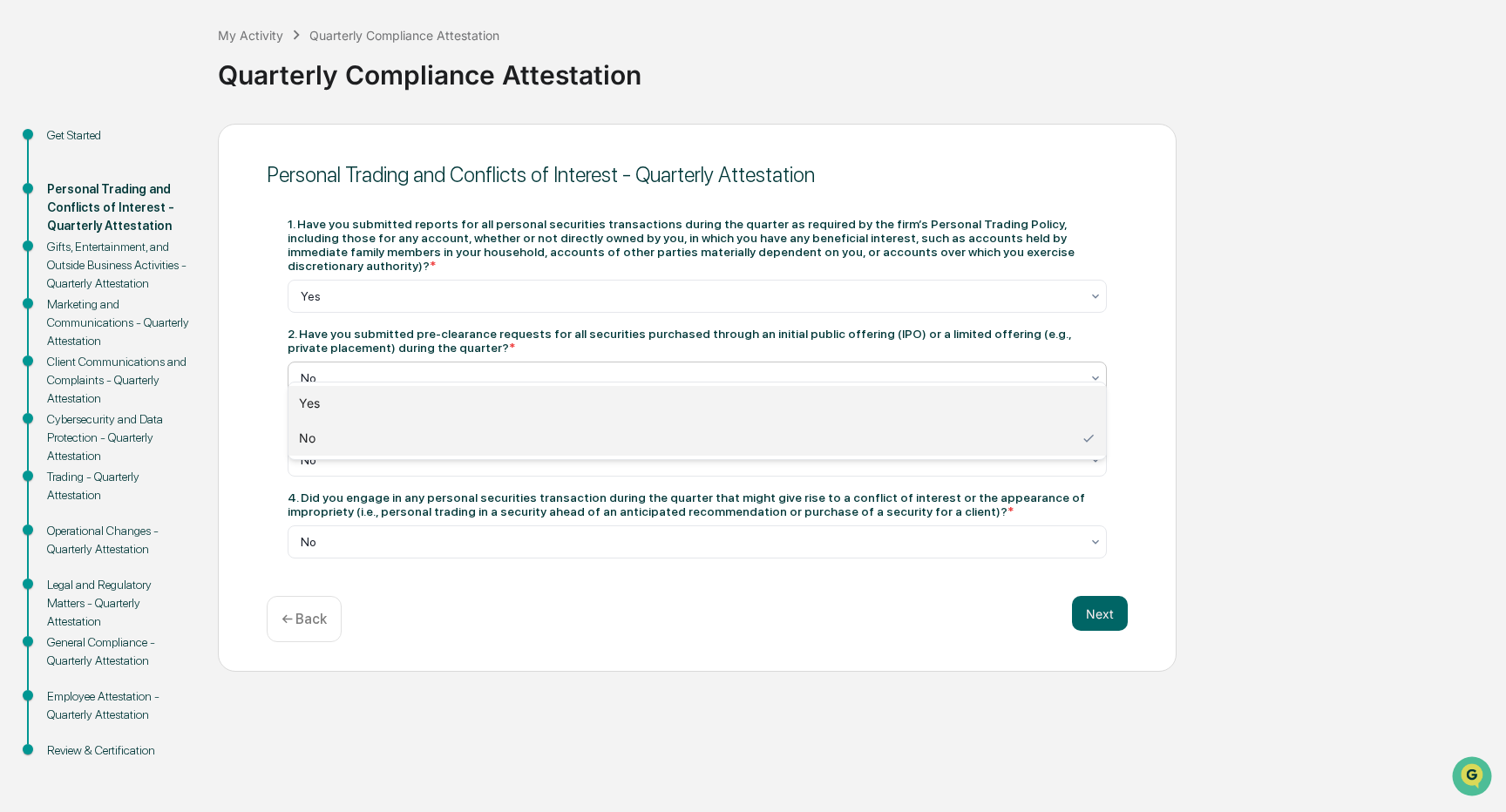
click at [470, 396] on div "Yes" at bounding box center [697, 404] width 817 height 34
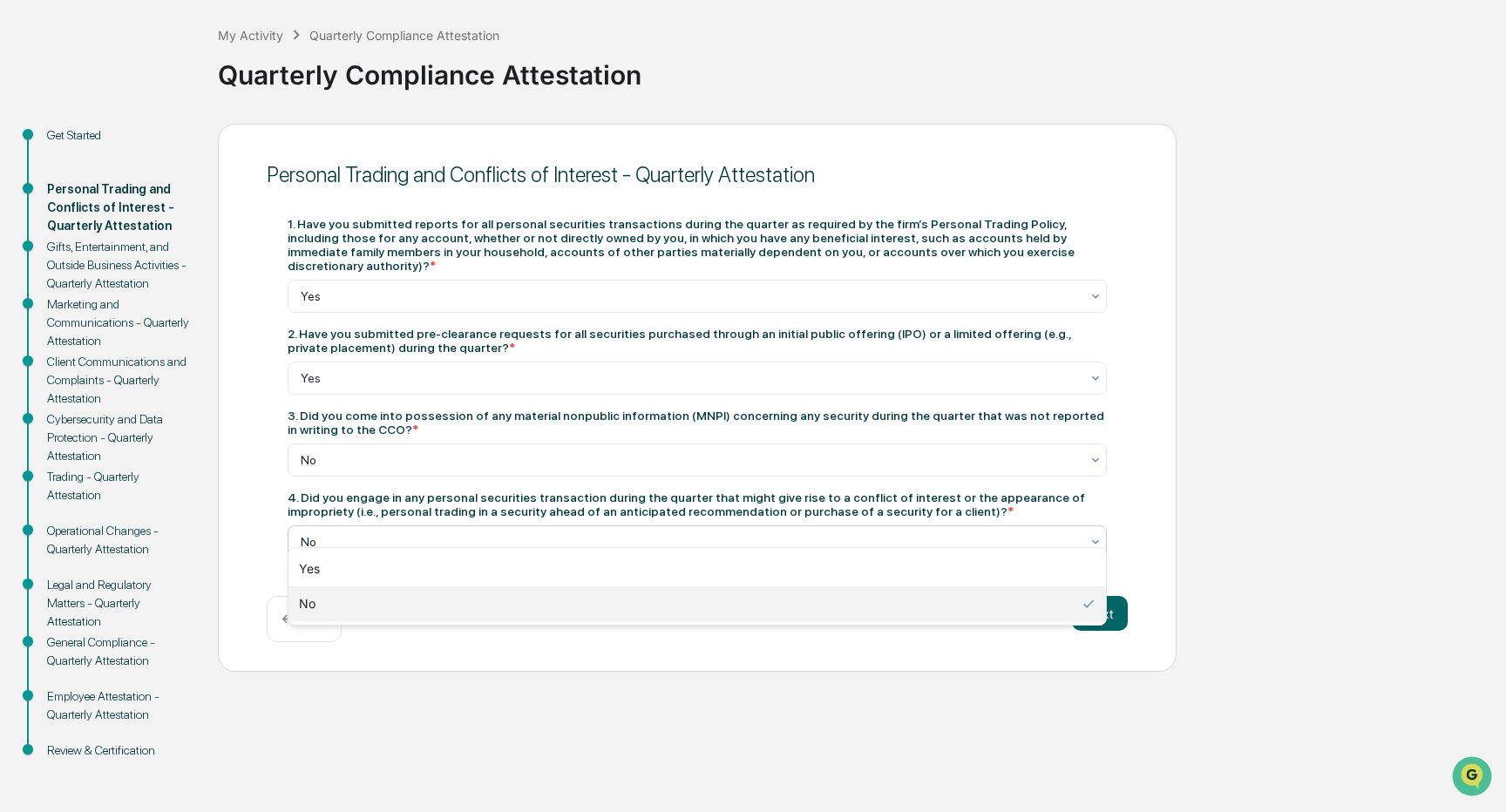
click at [1090, 535] on icon at bounding box center [1095, 542] width 14 height 14
click at [1161, 489] on div "Personal Trading and Conflicts of Interest - Quarterly Attestation 1. Have you …" at bounding box center [697, 397] width 959 height 549
